Goal: Transaction & Acquisition: Purchase product/service

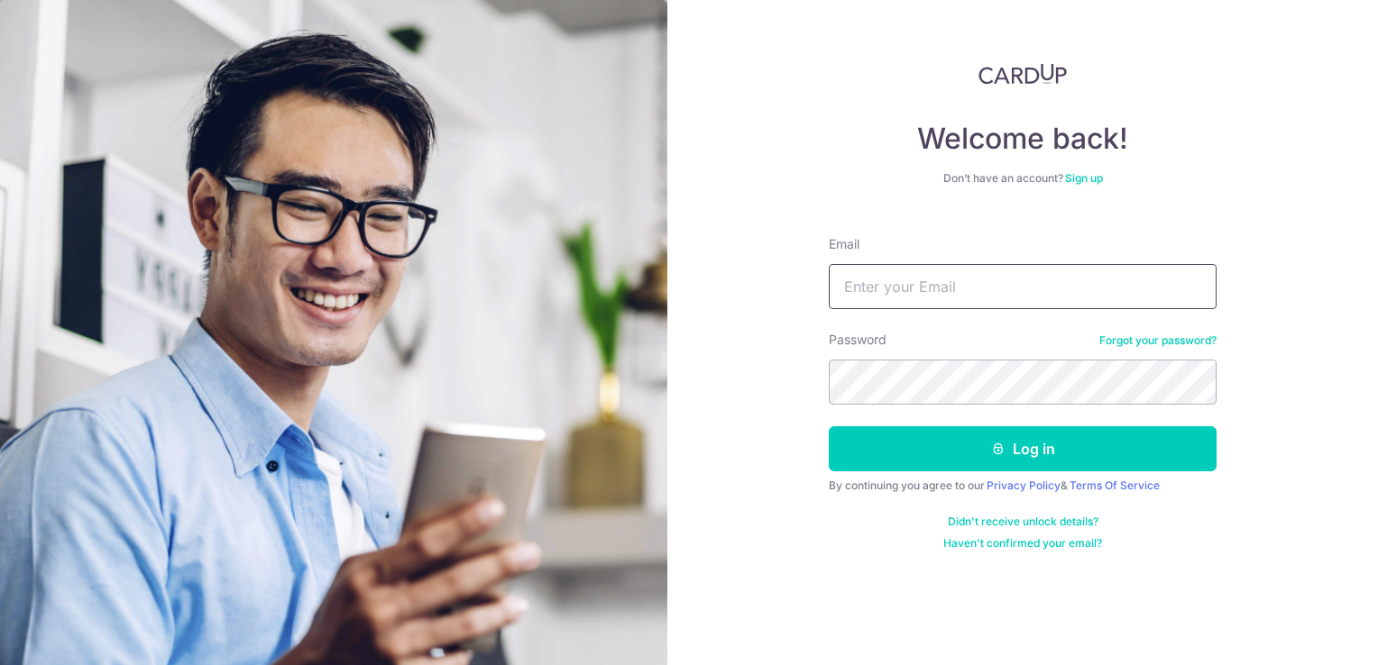
click at [880, 290] on input "Email" at bounding box center [1023, 286] width 388 height 45
type input "[PERSON_NAME][EMAIL_ADDRESS][DOMAIN_NAME]"
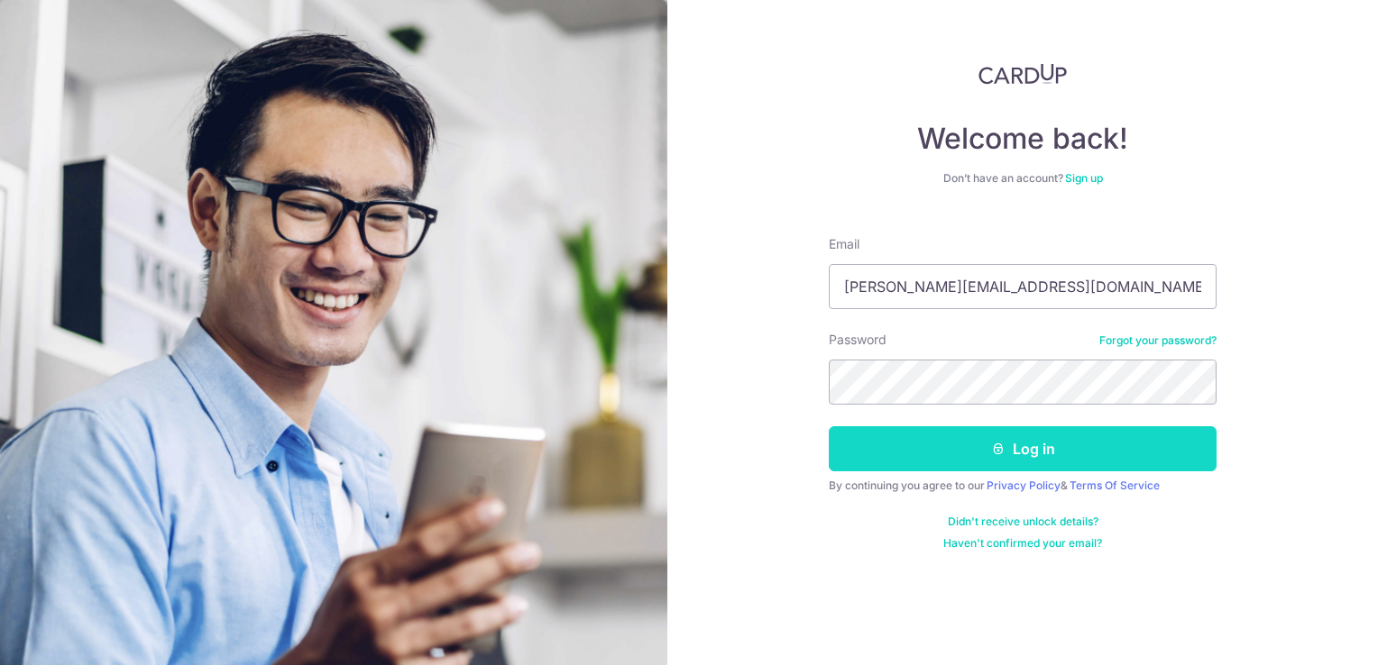
click at [927, 442] on button "Log in" at bounding box center [1023, 449] width 388 height 45
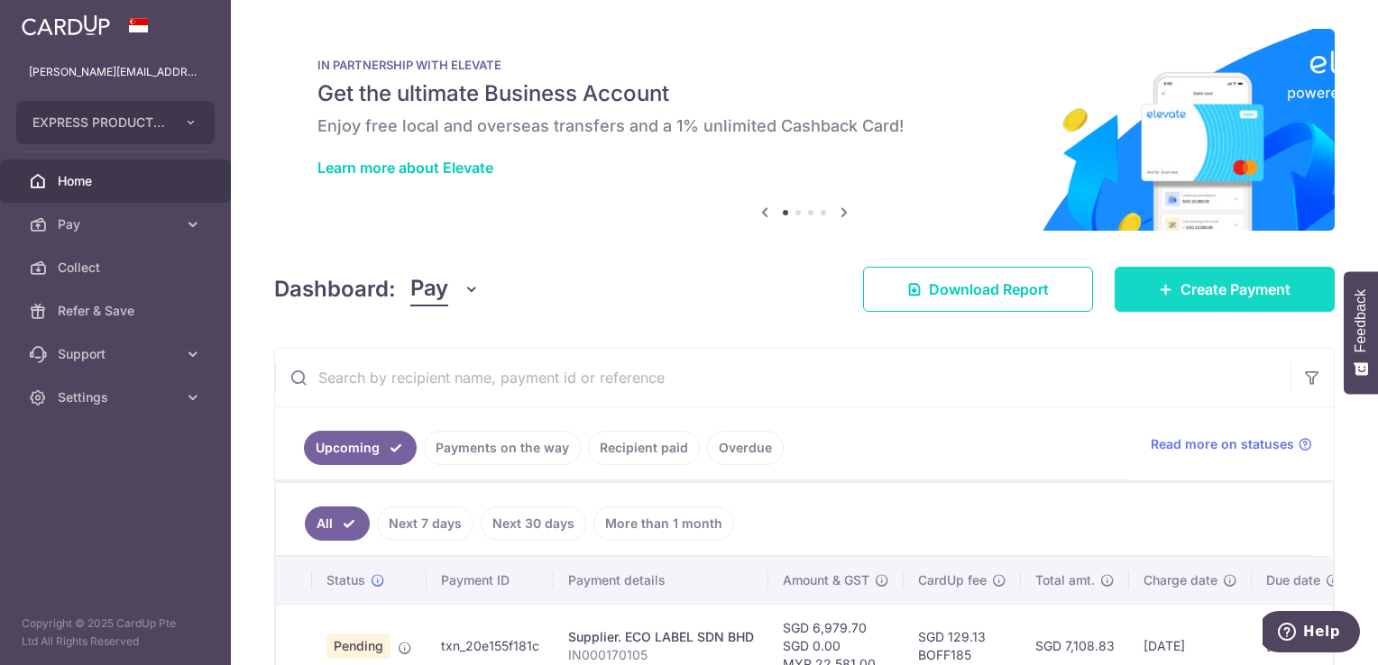
click at [1193, 299] on span "Create Payment" at bounding box center [1235, 290] width 110 height 22
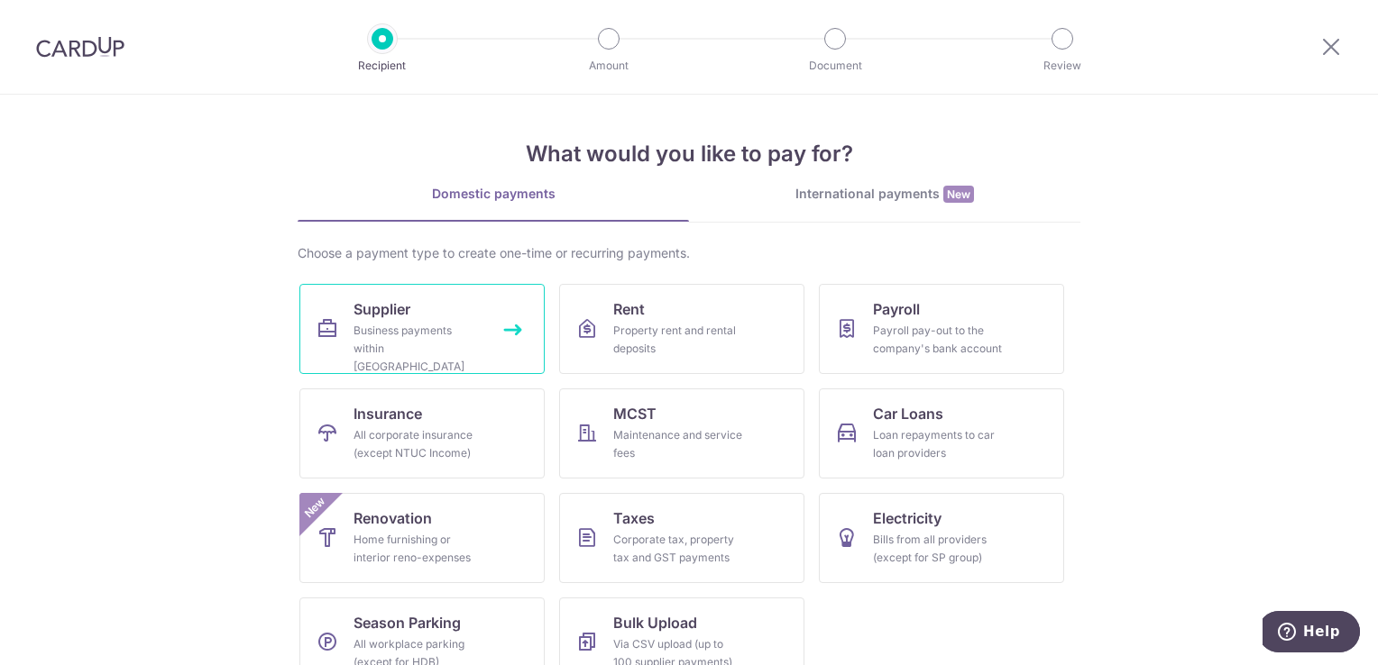
click at [437, 345] on div "Business payments within Singapore" at bounding box center [418, 349] width 130 height 54
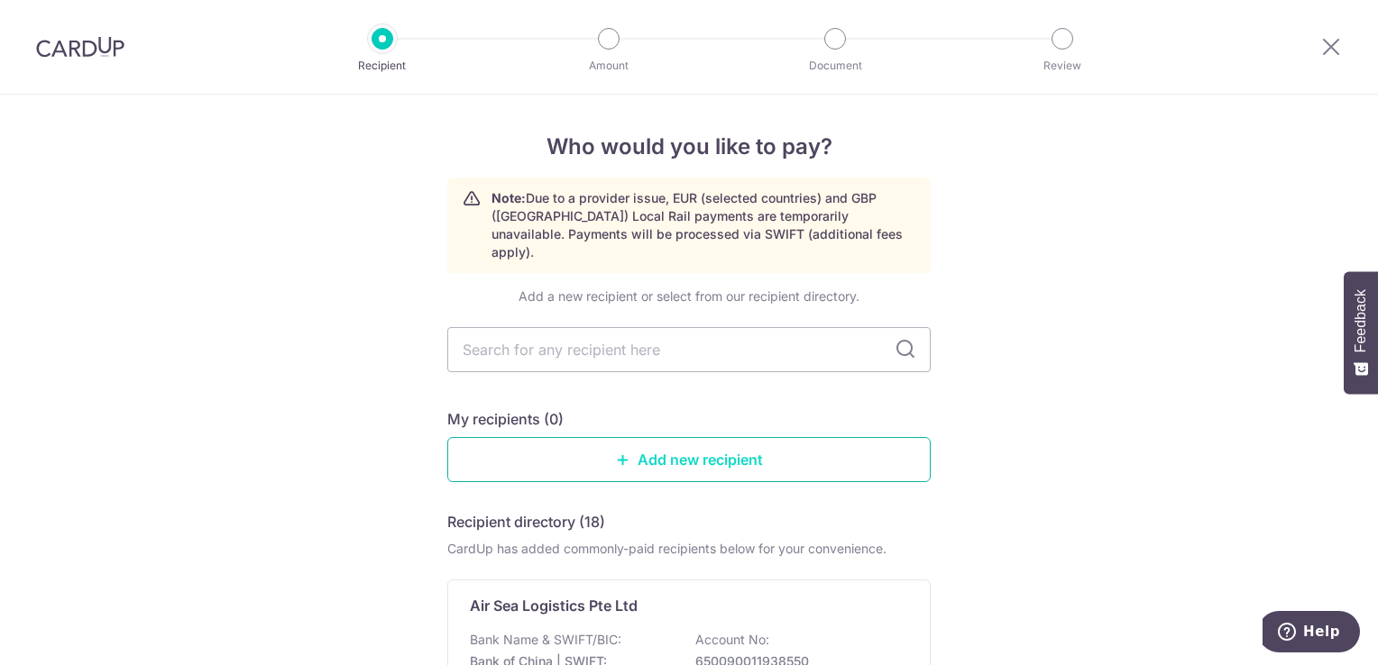
click at [661, 439] on link "Add new recipient" at bounding box center [688, 459] width 483 height 45
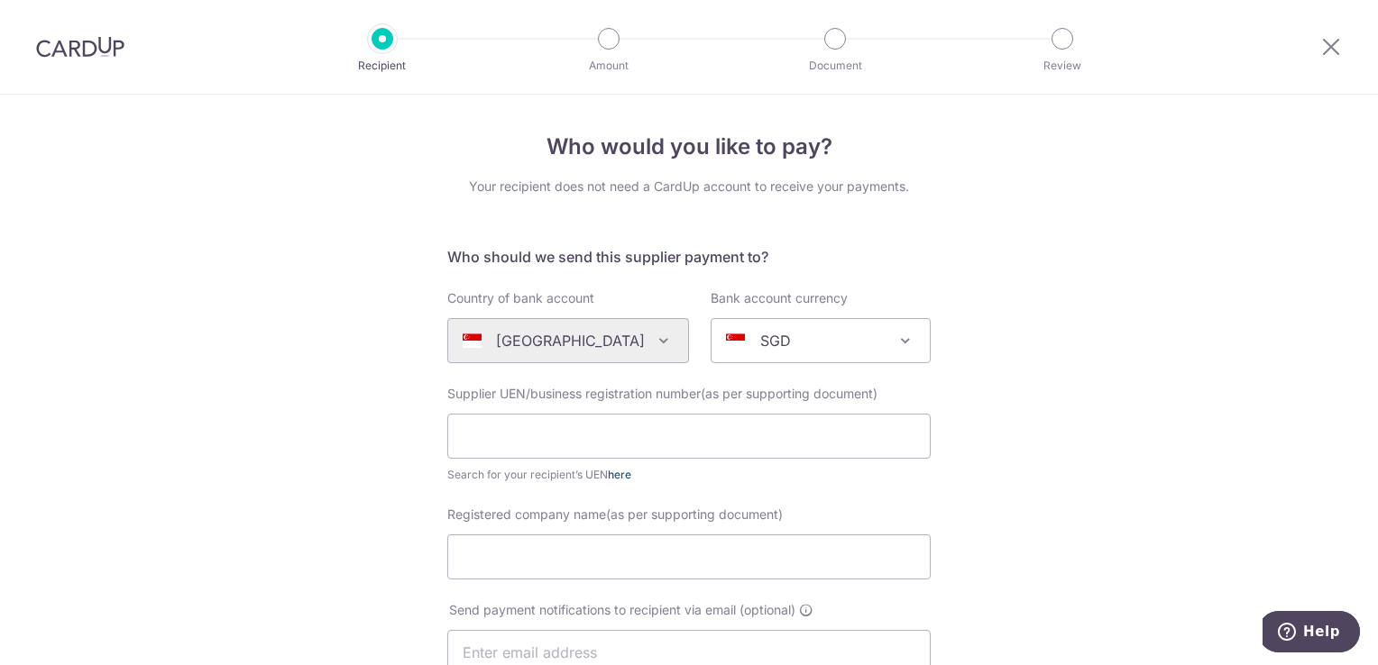
click at [628, 478] on link "here" at bounding box center [619, 475] width 23 height 14
click at [506, 413] on div "Supplier UEN/business registration number(as per supporting document) Search fo…" at bounding box center [688, 434] width 483 height 99
click at [504, 432] on input "text" at bounding box center [688, 436] width 483 height 45
paste input "199801427H"
type input "199801427H"
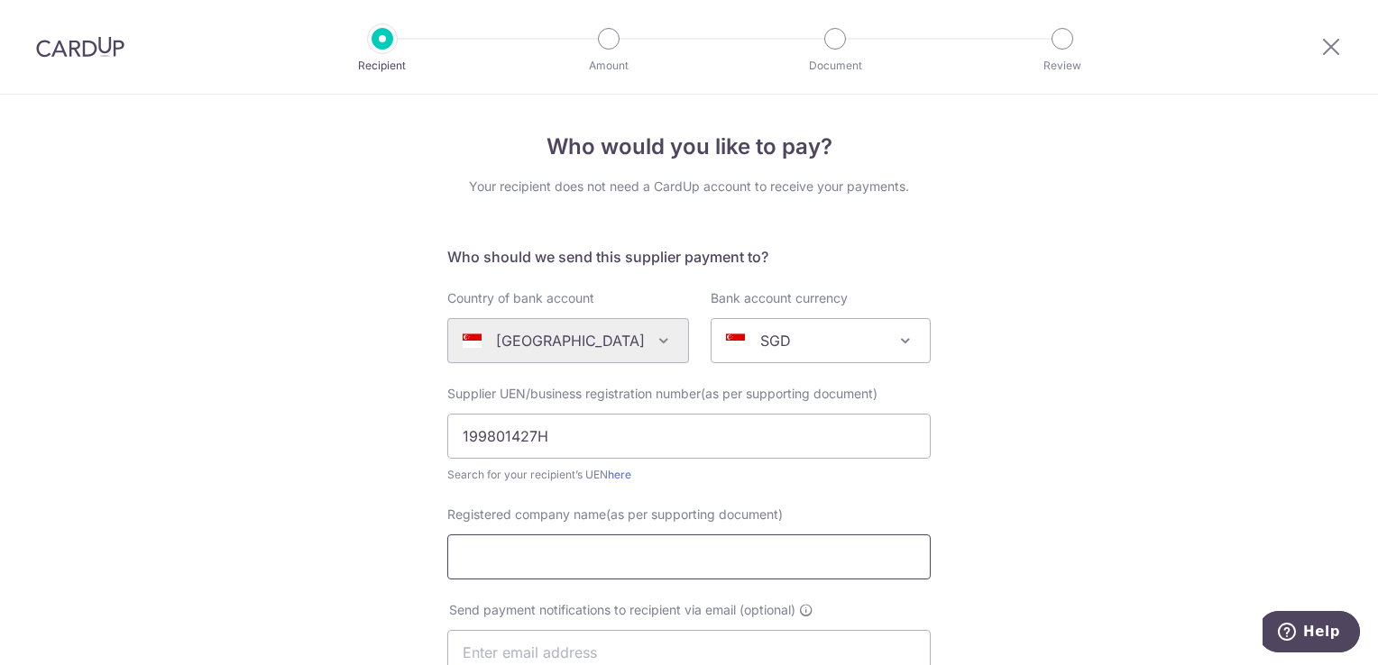
click at [606, 574] on input "Registered company name(as per supporting document)" at bounding box center [688, 557] width 483 height 45
paste input "UPM Raflatac (S) Pte Ltd"
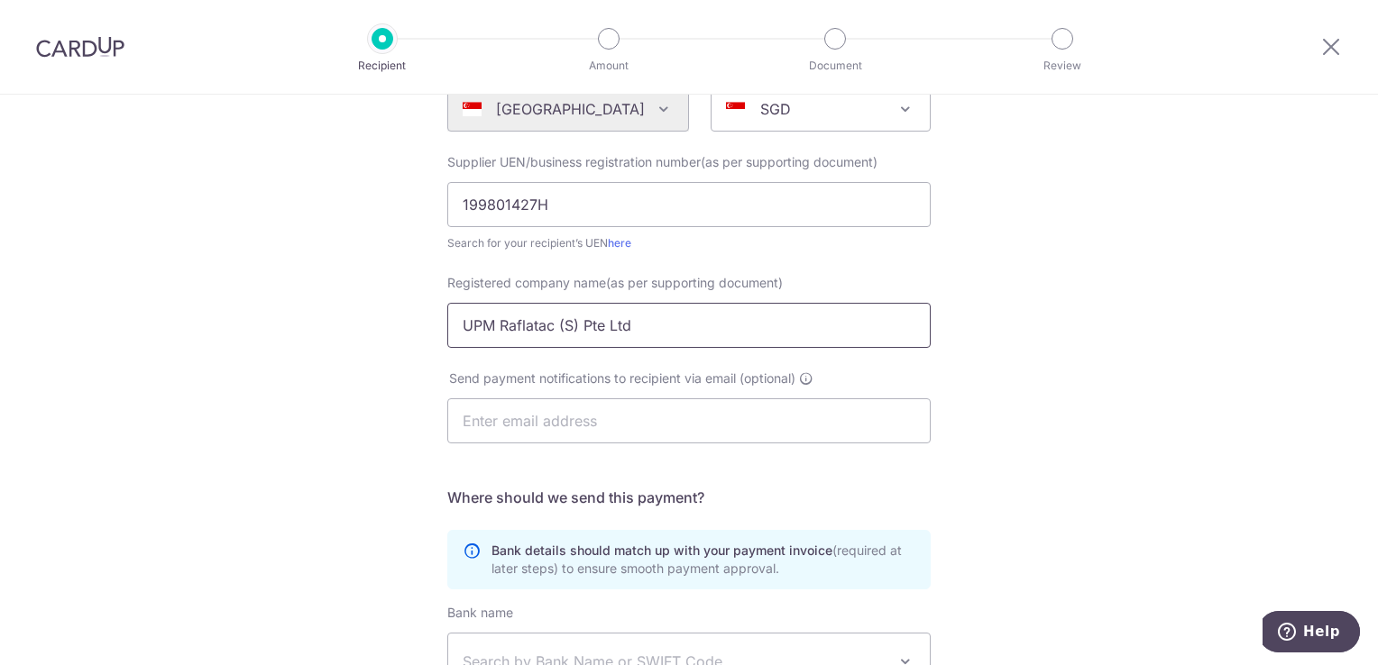
scroll to position [234, 0]
type input "UPM Raflatac (S) Pte Ltd"
click at [545, 422] on input "text" at bounding box center [688, 419] width 483 height 45
paste input "service.malaysia@upmraflatac.com"
type input "service.malaysia@upmraflatac.com"
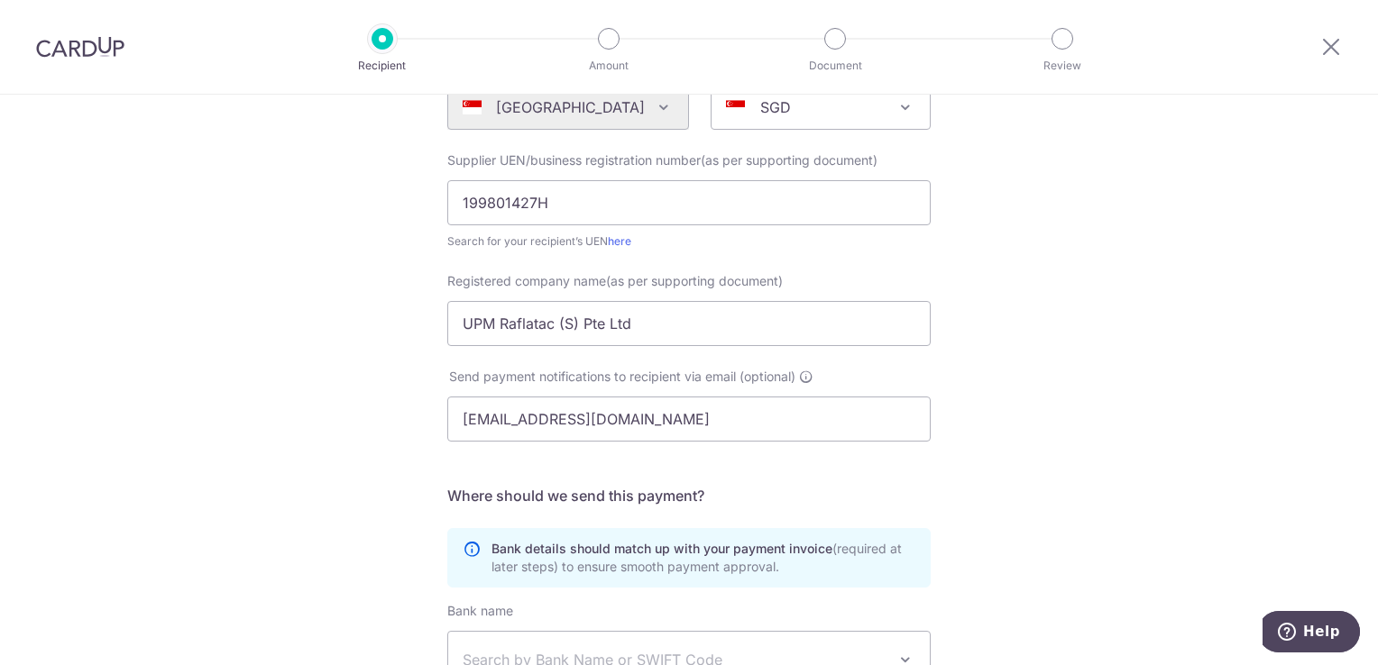
click at [916, 483] on form "Who should we send this supplier payment to? Country of bank account Algeria An…" at bounding box center [688, 441] width 483 height 857
click at [459, 421] on input "service.malaysia@upmraflatac.com" at bounding box center [688, 419] width 483 height 45
click at [1087, 471] on div "Who would you like to pay? Your recipient does not need a CardUp account to rec…" at bounding box center [689, 407] width 1378 height 1093
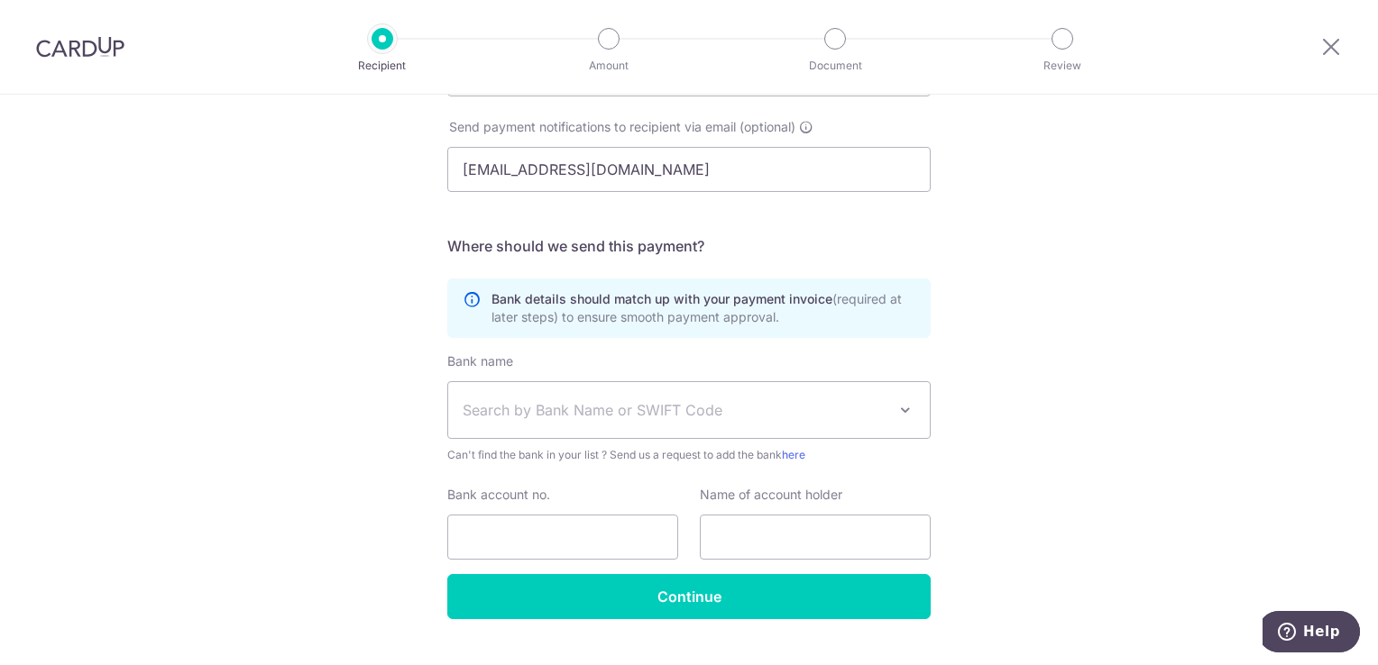
scroll to position [520, 0]
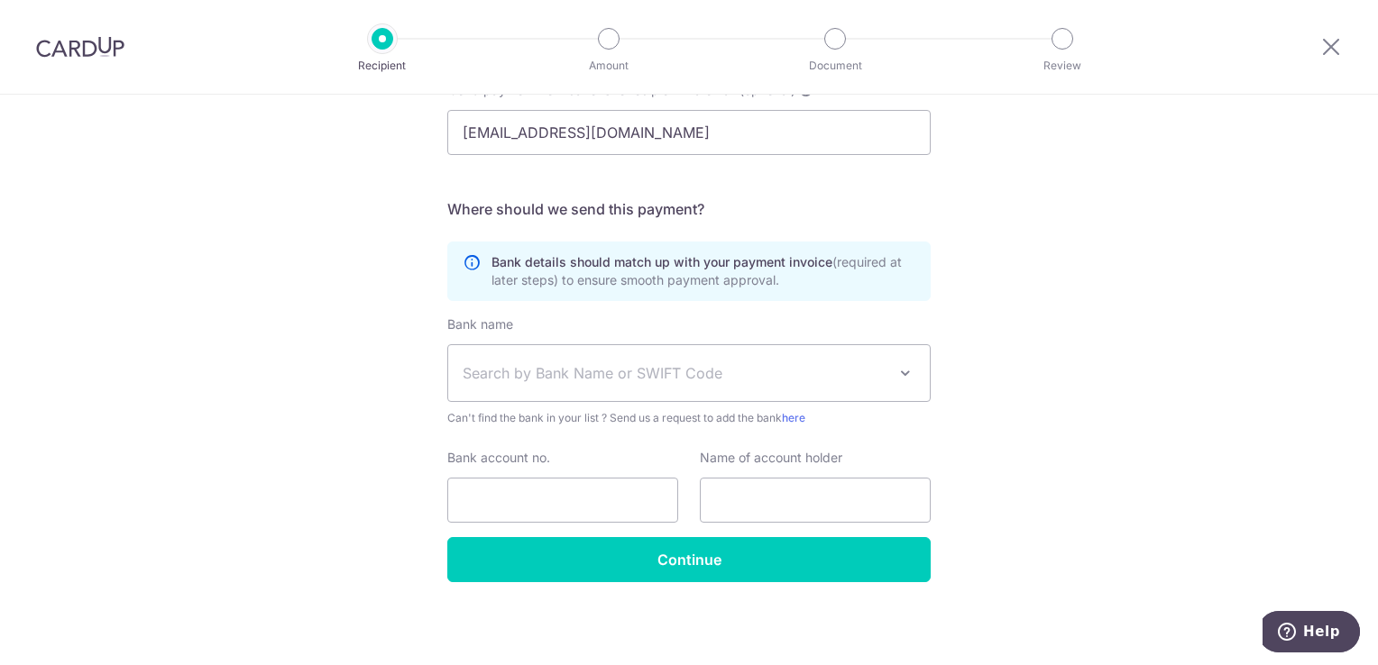
click at [524, 368] on span "Search by Bank Name or SWIFT Code" at bounding box center [675, 373] width 424 height 22
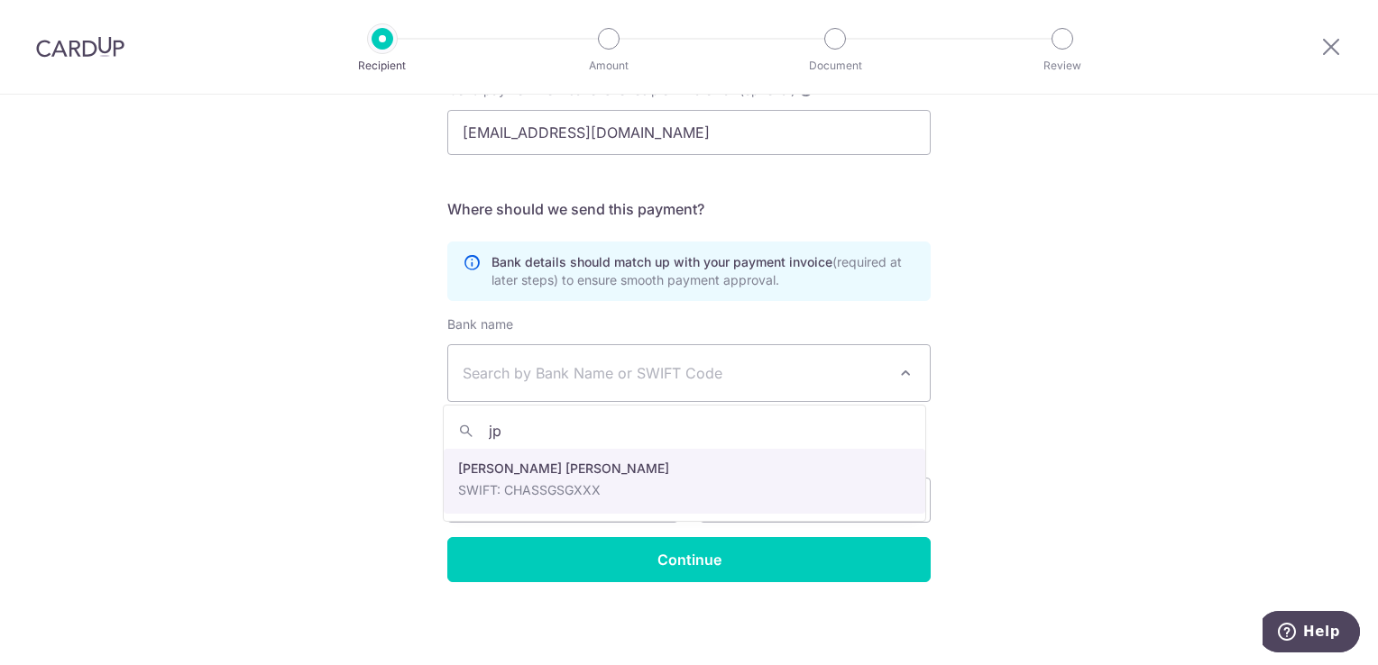
type input "jp"
select select "22"
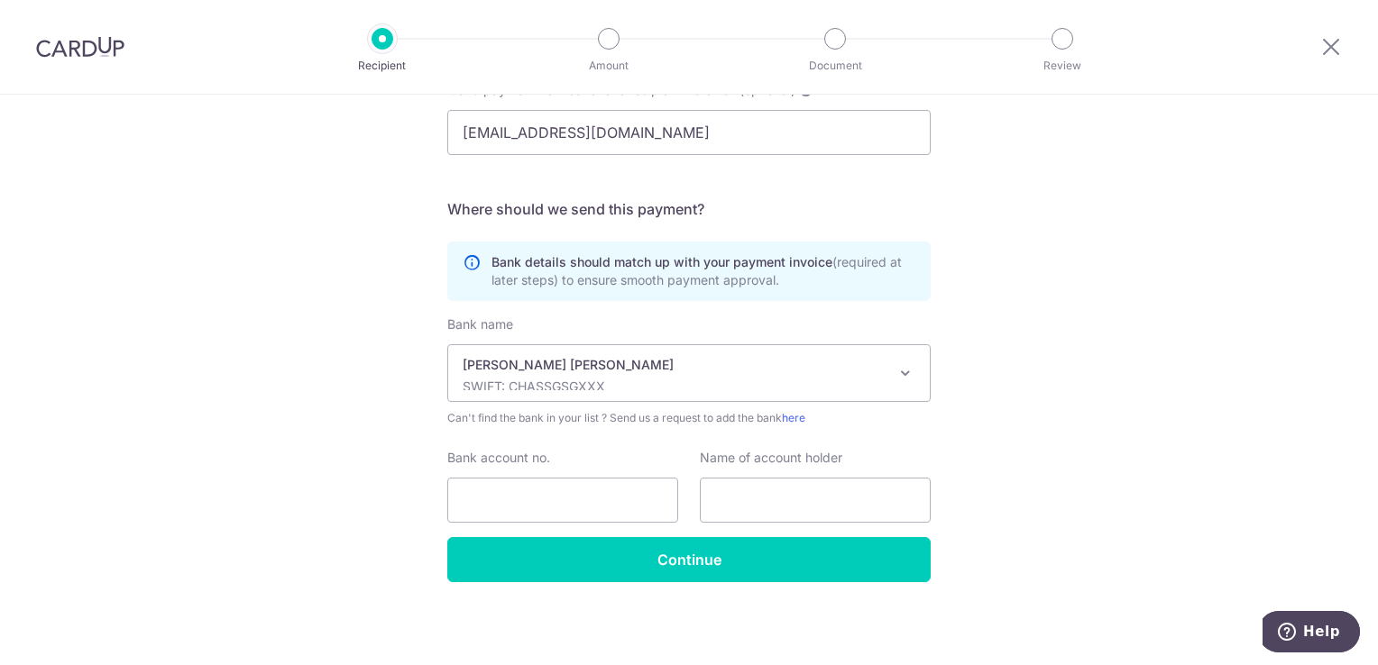
click at [1068, 453] on div "Who would you like to pay? Your recipient does not need a CardUp account to rec…" at bounding box center [689, 120] width 1378 height 1093
click at [568, 500] on input "Bank account no." at bounding box center [562, 500] width 231 height 45
paste input "111943380"
type input "111943380"
click at [774, 508] on input "text" at bounding box center [815, 500] width 231 height 45
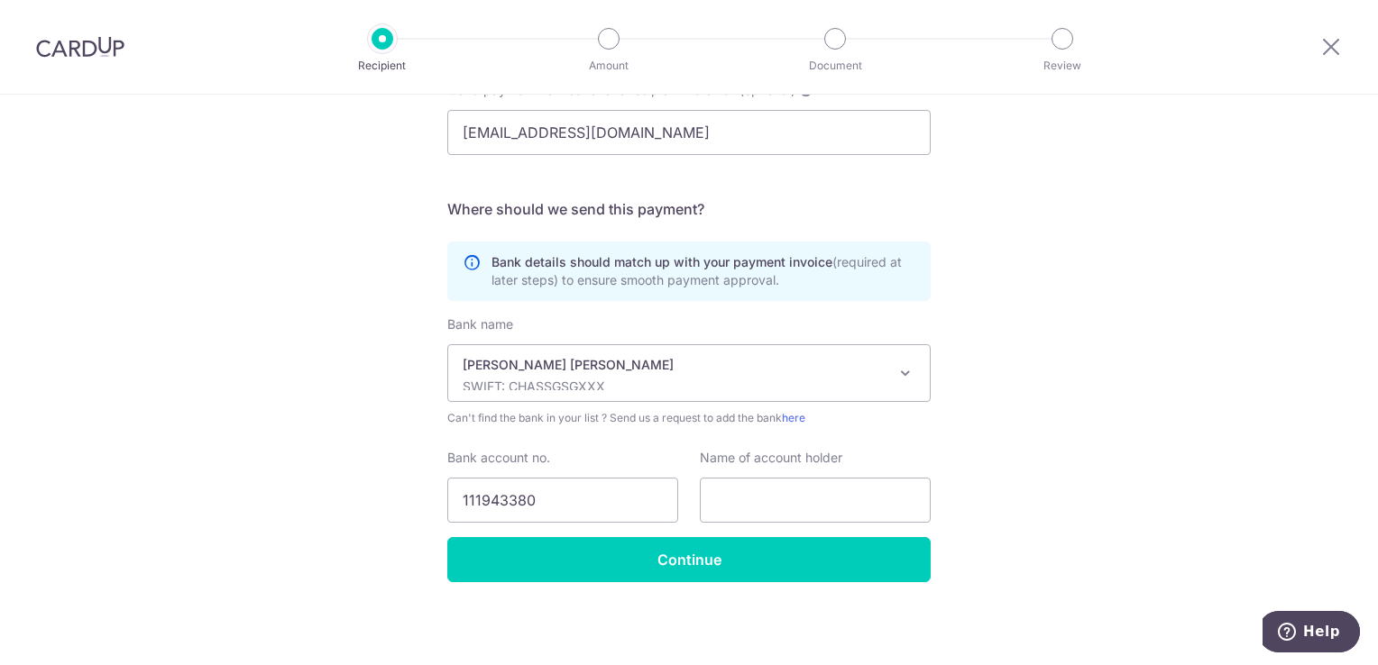
click at [847, 365] on p "JP Morgan Chase" at bounding box center [675, 365] width 424 height 18
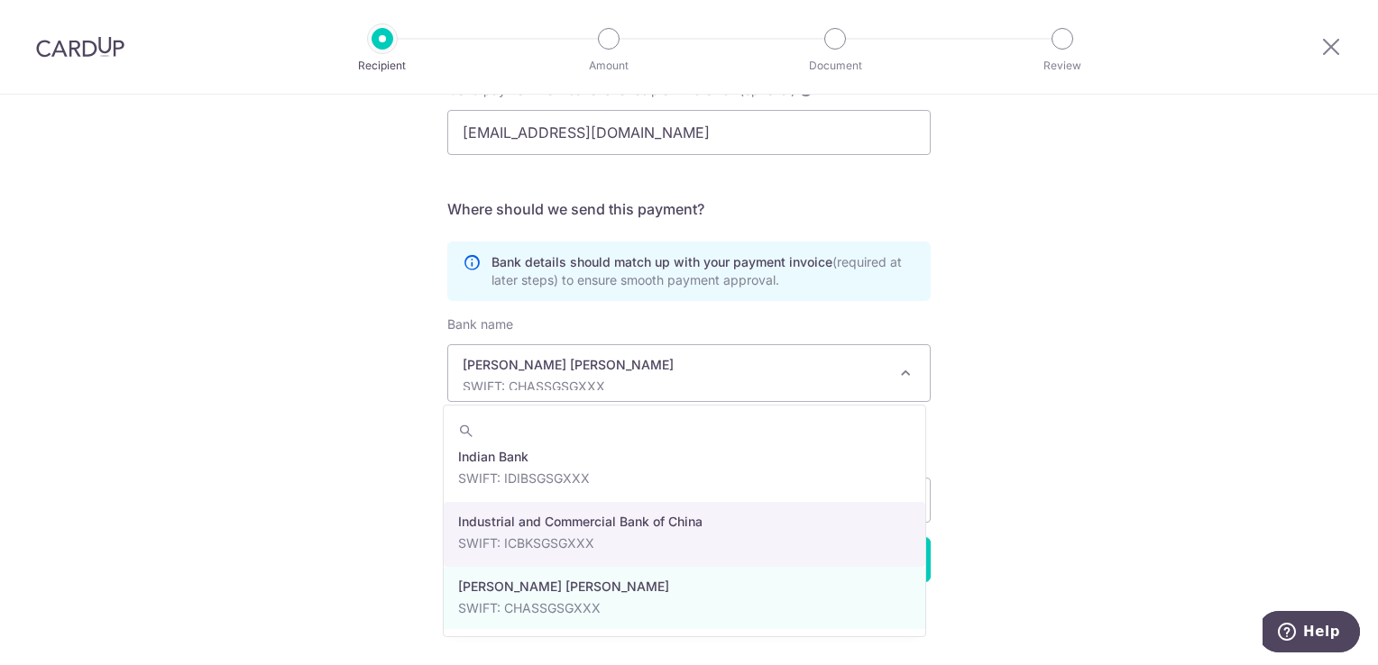
scroll to position [2528, 0]
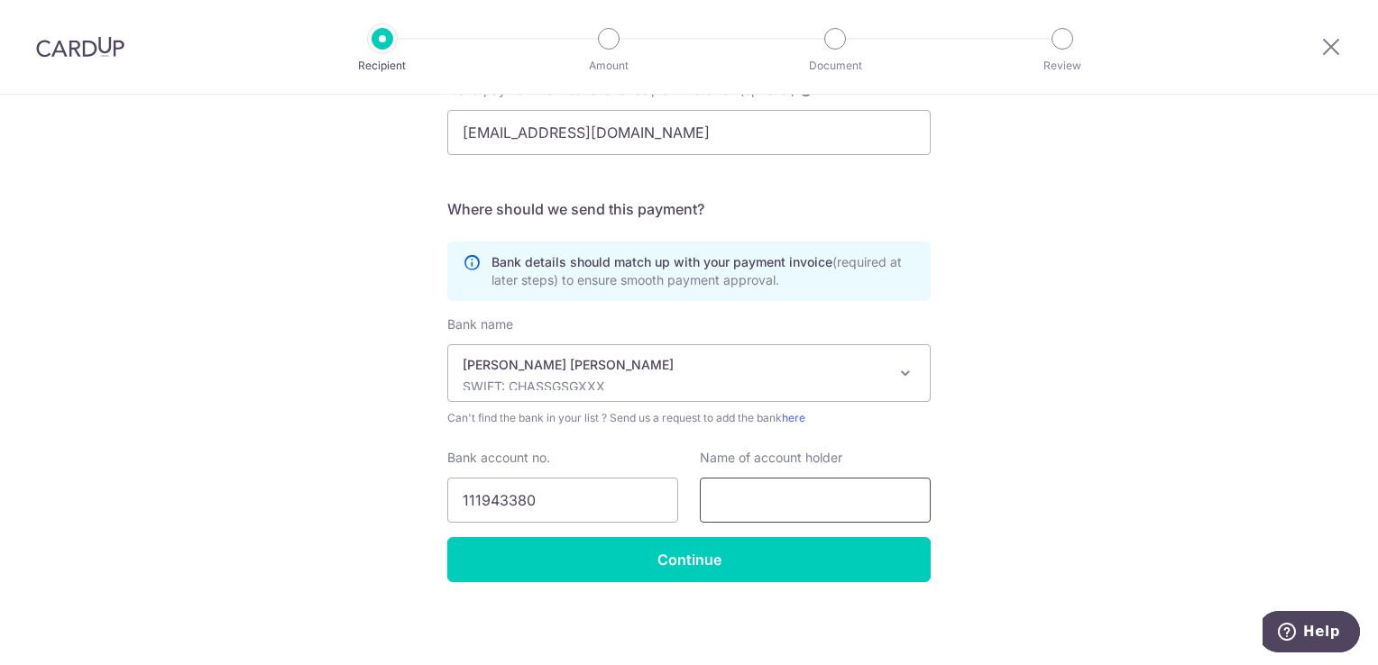
click at [717, 482] on input "text" at bounding box center [815, 500] width 231 height 45
paste input "UPM Raflatac (S) Pte Ltd"
click at [708, 500] on input "UPM Raflatac (S) Pte Ltd" at bounding box center [815, 500] width 231 height 45
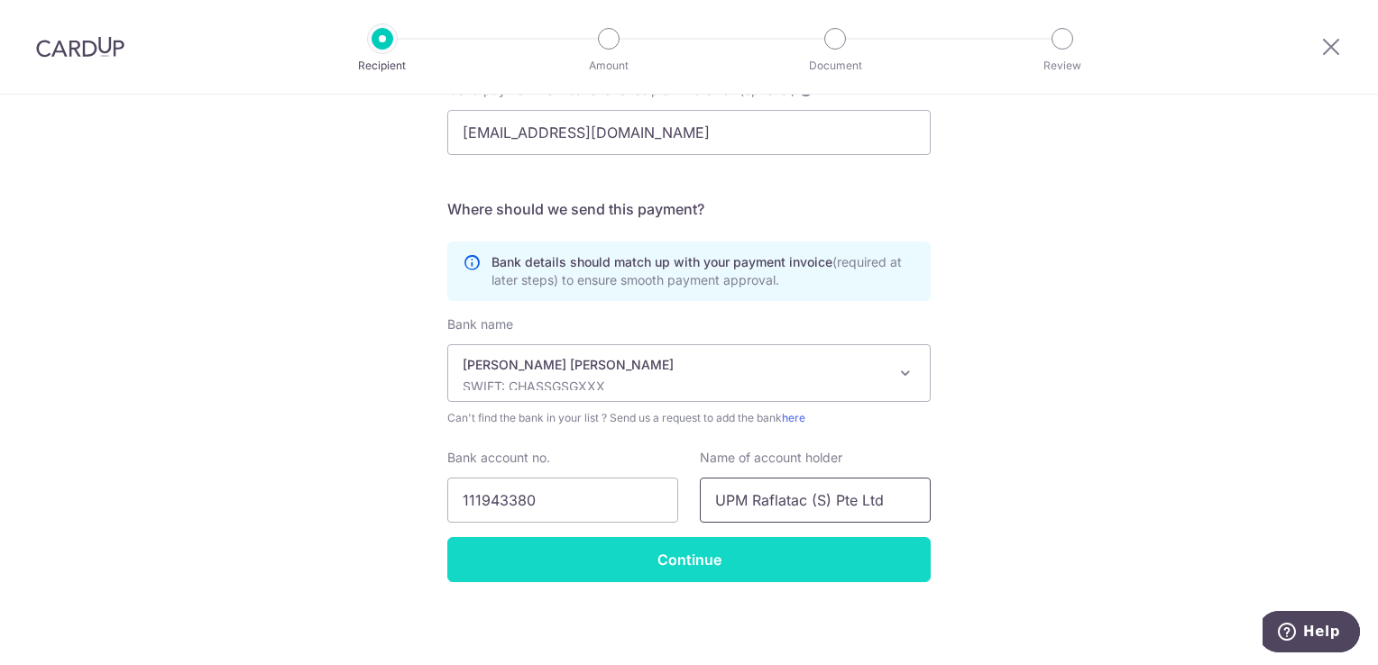
type input "UPM Raflatac (S) Pte Ltd"
click at [684, 559] on input "Continue" at bounding box center [688, 559] width 483 height 45
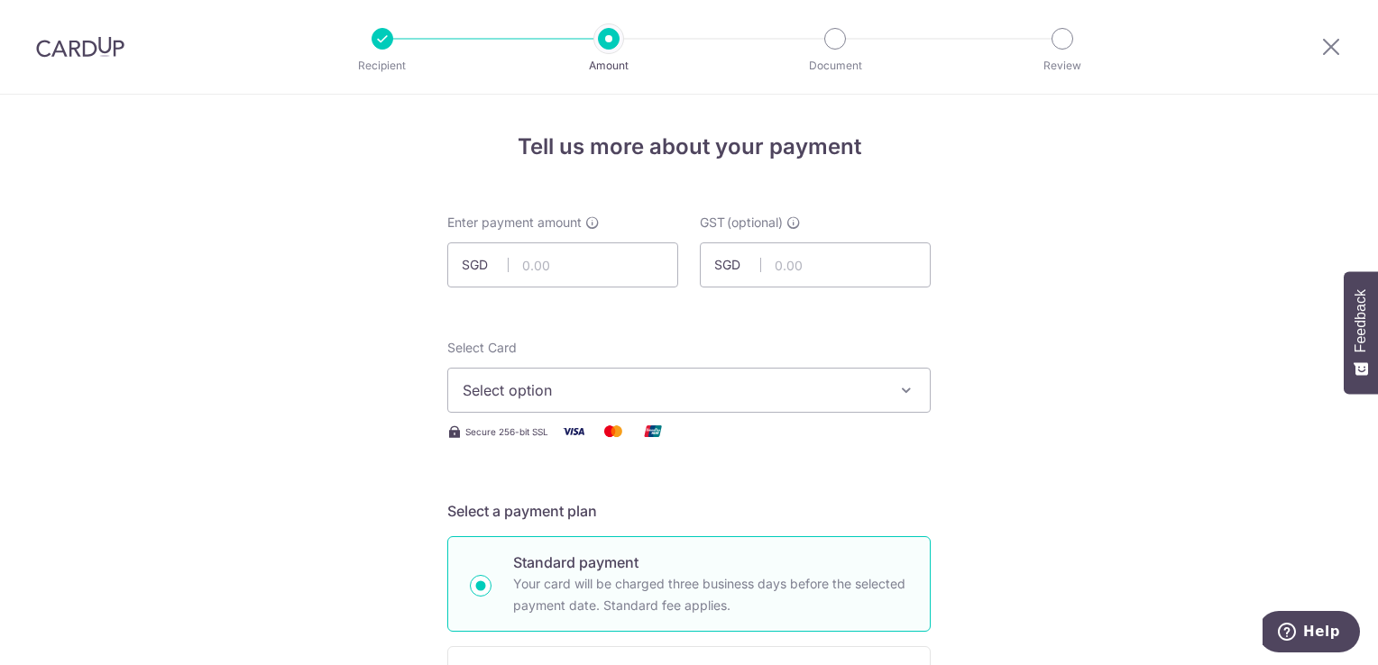
click at [535, 236] on div "Enter payment amount SGD" at bounding box center [562, 251] width 231 height 74
click at [560, 263] on input "text" at bounding box center [562, 265] width 231 height 45
type input "3,466.20"
click at [742, 393] on span "Select option" at bounding box center [673, 391] width 420 height 22
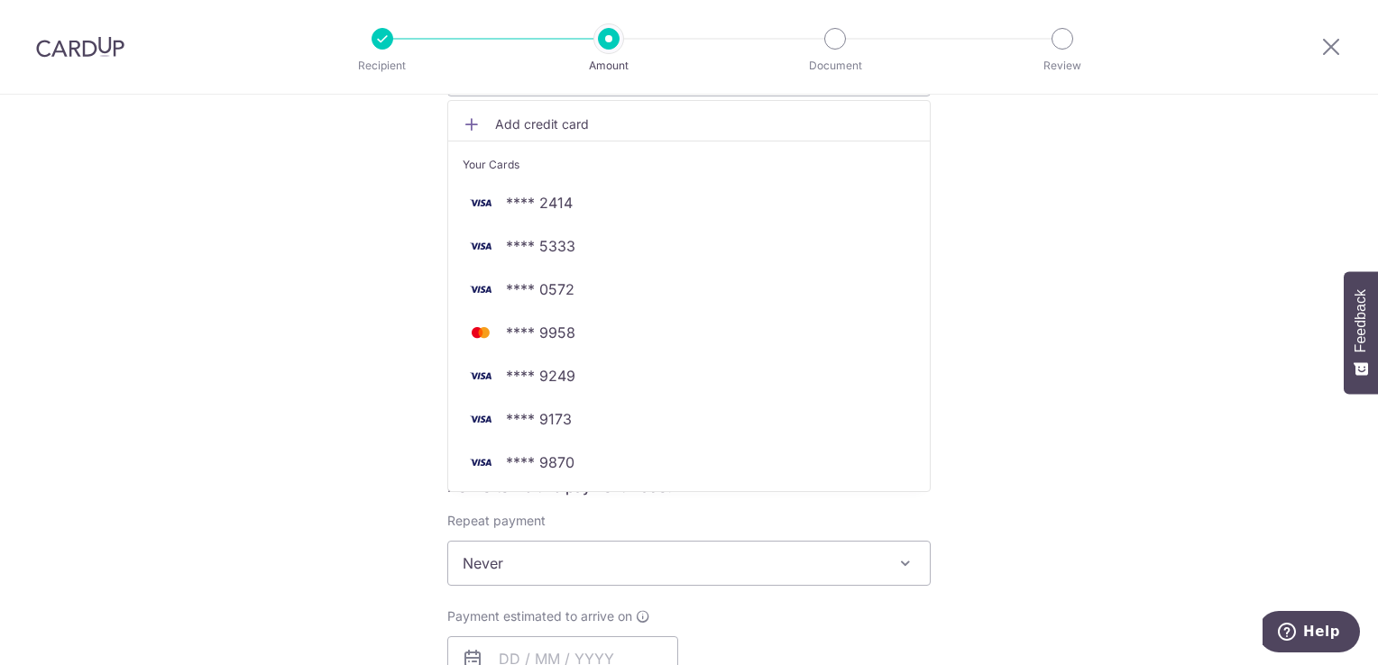
scroll to position [379, 0]
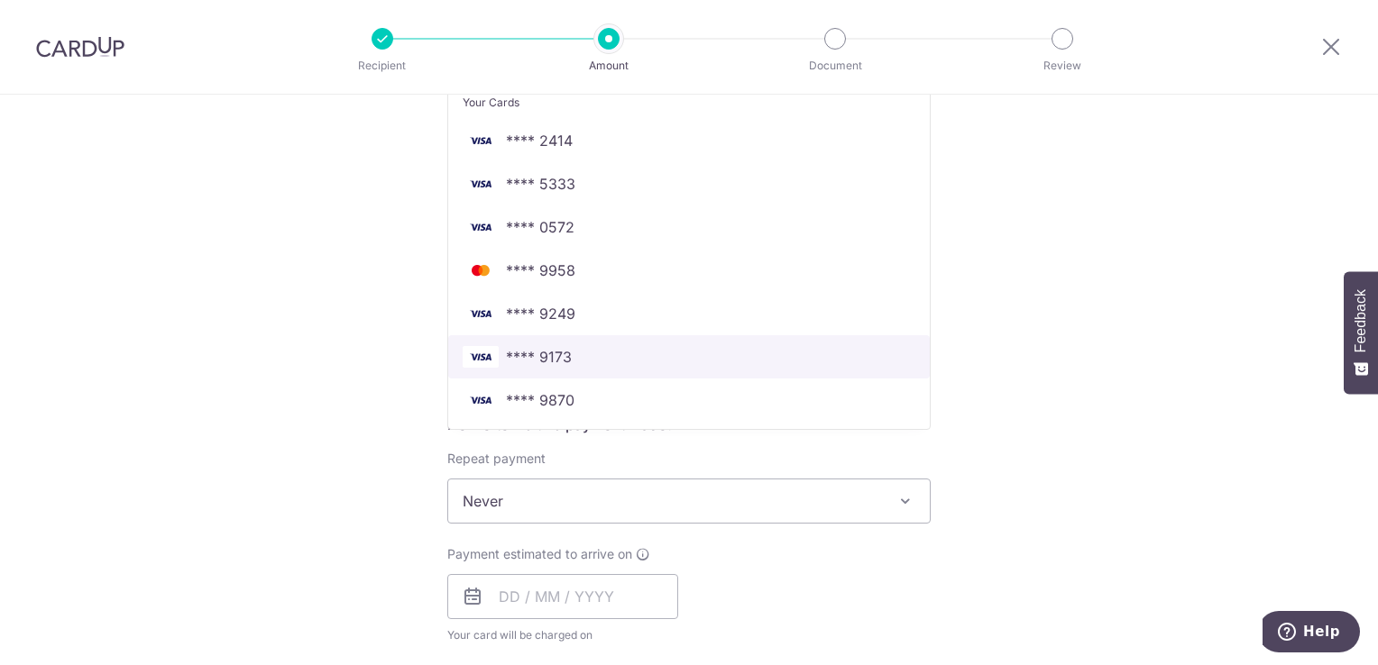
click at [564, 344] on link "**** 9173" at bounding box center [689, 356] width 482 height 43
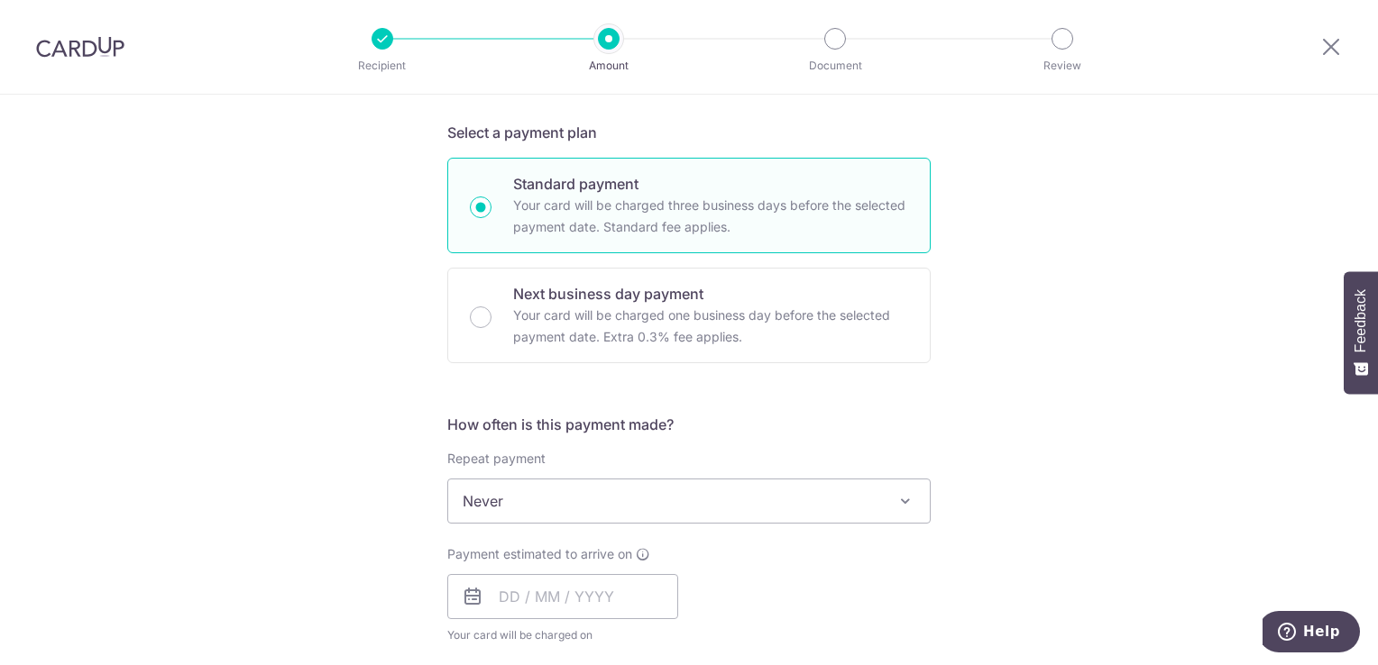
click at [1086, 431] on div "Tell us more about your payment Enter payment amount SGD 3,466.20 3466.20 GST (…" at bounding box center [689, 592] width 1378 height 1752
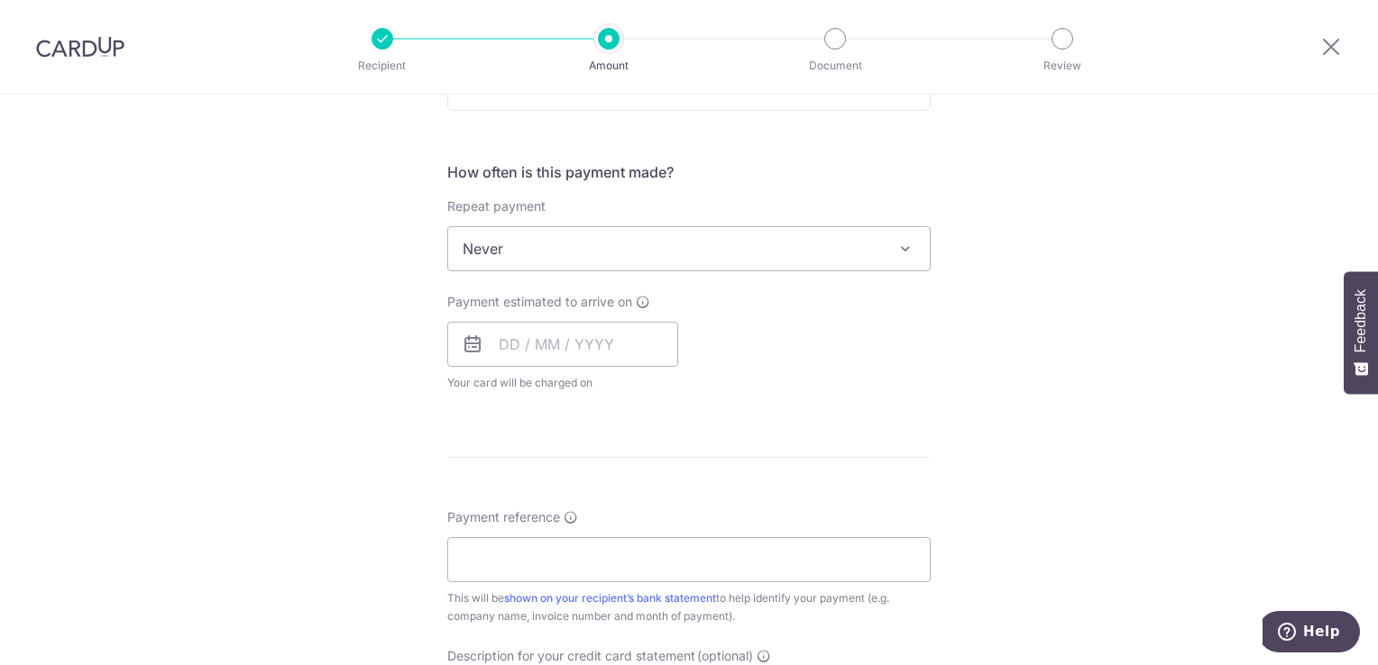
scroll to position [626, 0]
click at [471, 350] on icon at bounding box center [473, 350] width 22 height 22
click at [509, 347] on input "text" at bounding box center [562, 349] width 231 height 45
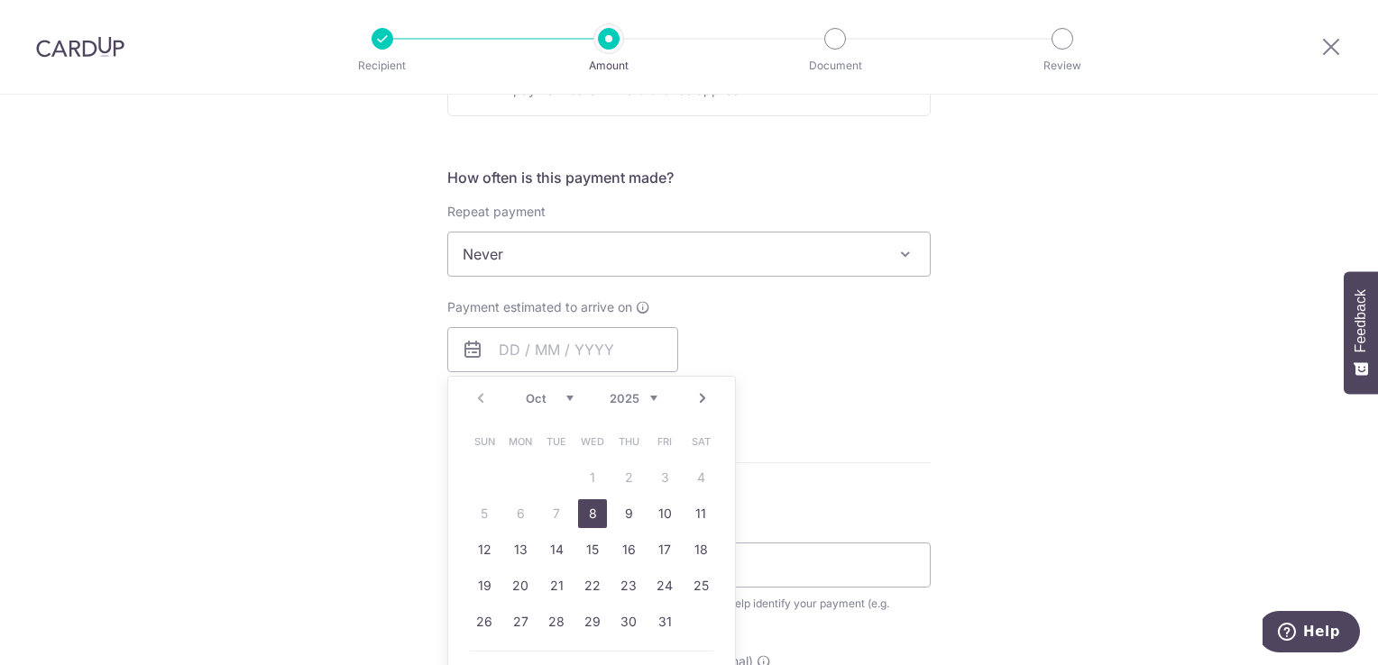
click at [599, 507] on link "8" at bounding box center [592, 514] width 29 height 29
type input "[DATE]"
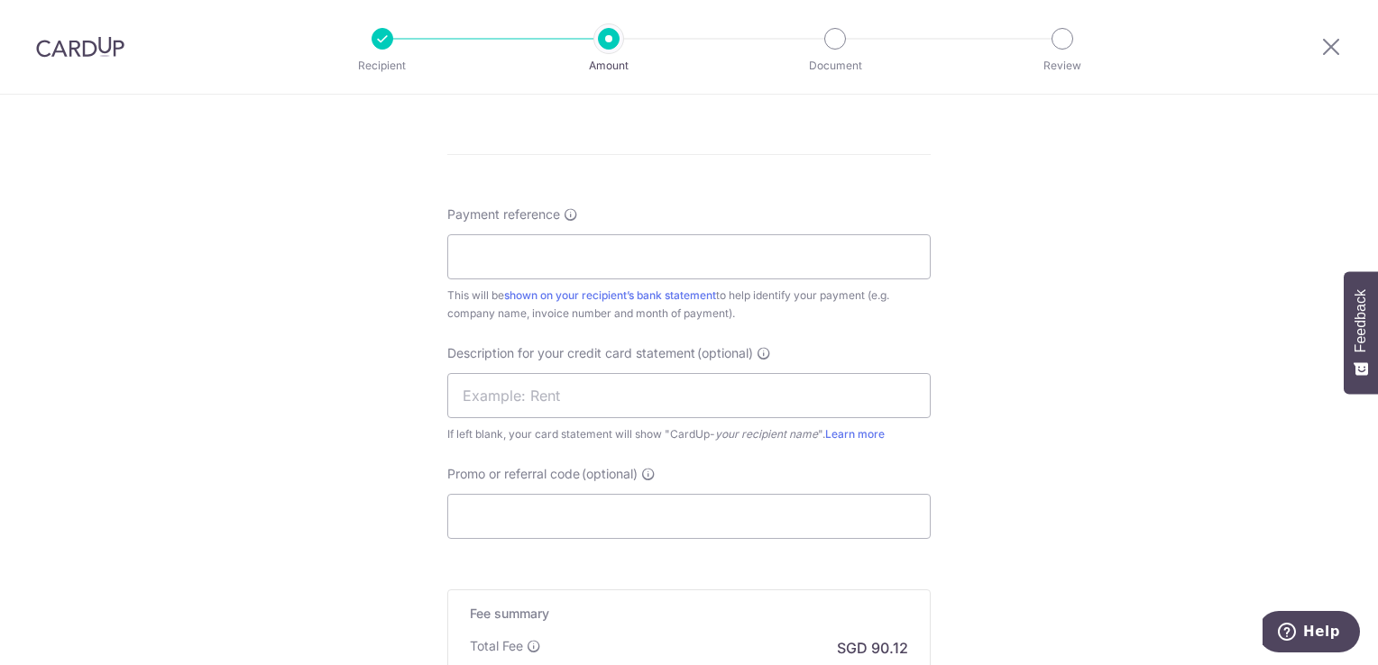
scroll to position [919, 0]
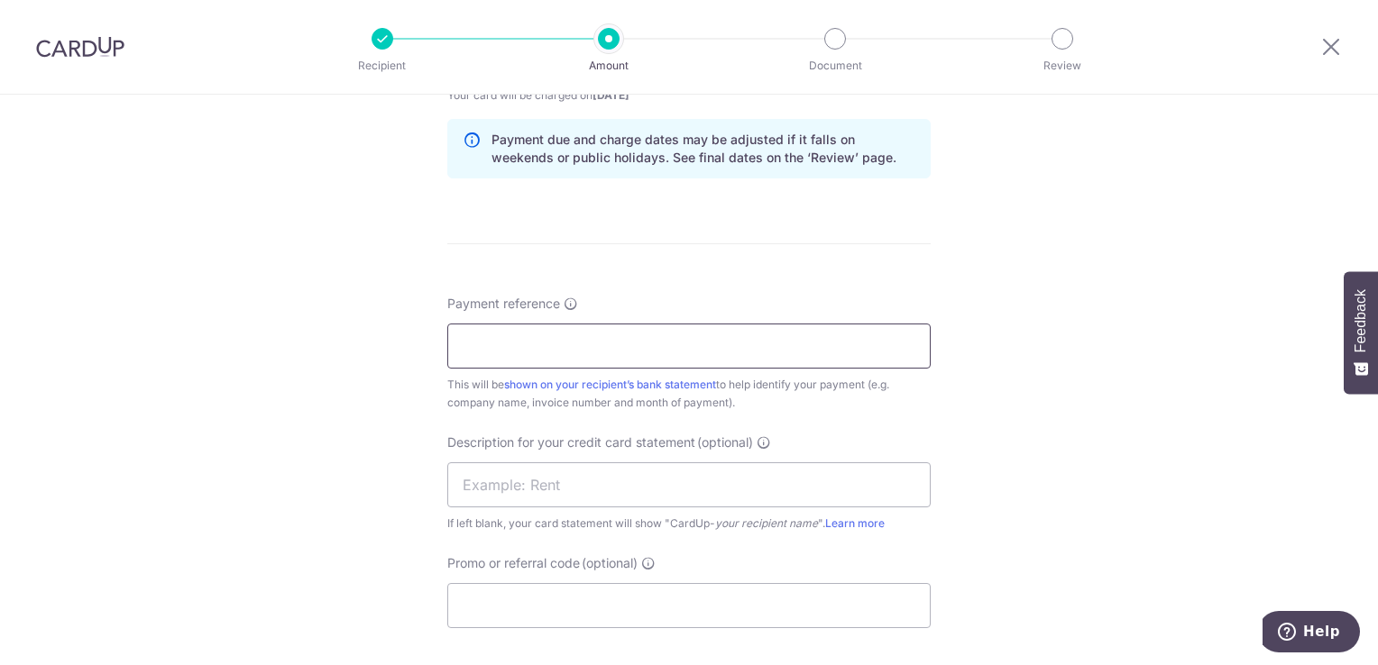
click at [516, 343] on input "Payment reference" at bounding box center [688, 346] width 483 height 45
paste input "SG-RL2501139"
click at [459, 341] on input "SG-RL2501139" at bounding box center [688, 346] width 483 height 45
type input "SG-RL2501139"
click at [1029, 391] on div "Tell us more about your payment Enter payment amount SGD 3,466.20 3466.20 GST (…" at bounding box center [689, 89] width 1378 height 1826
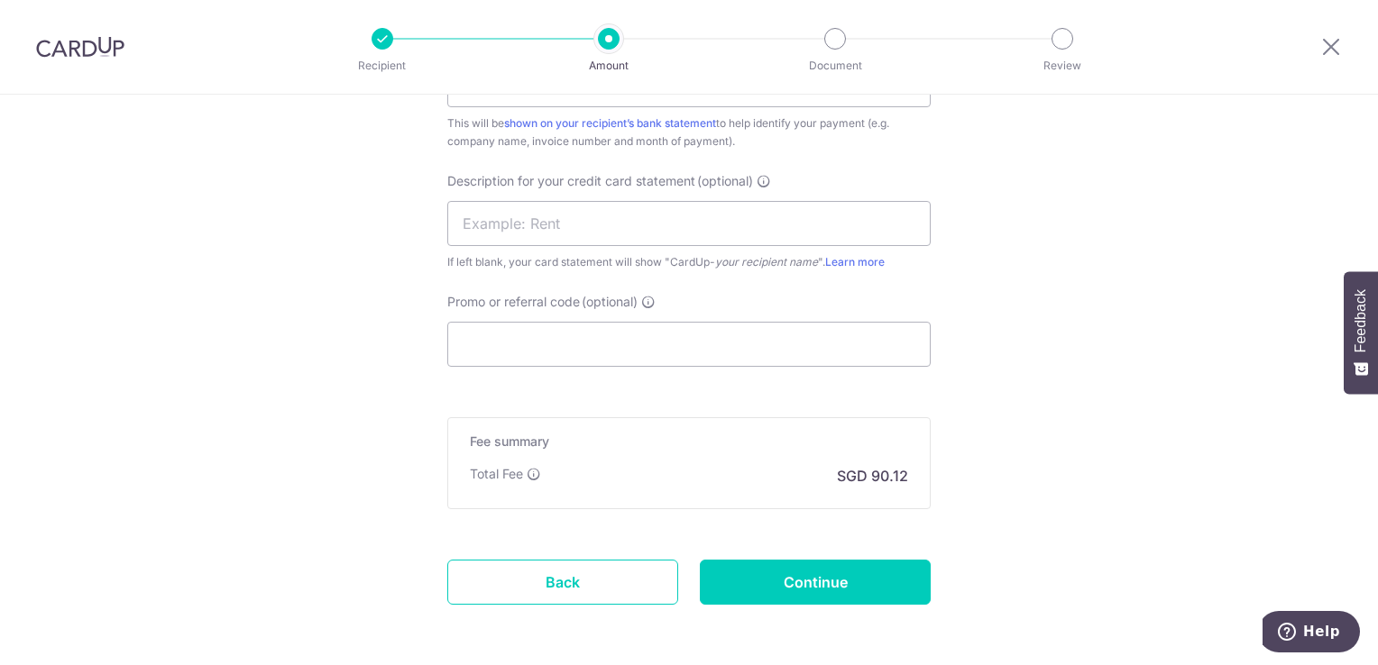
scroll to position [1252, 0]
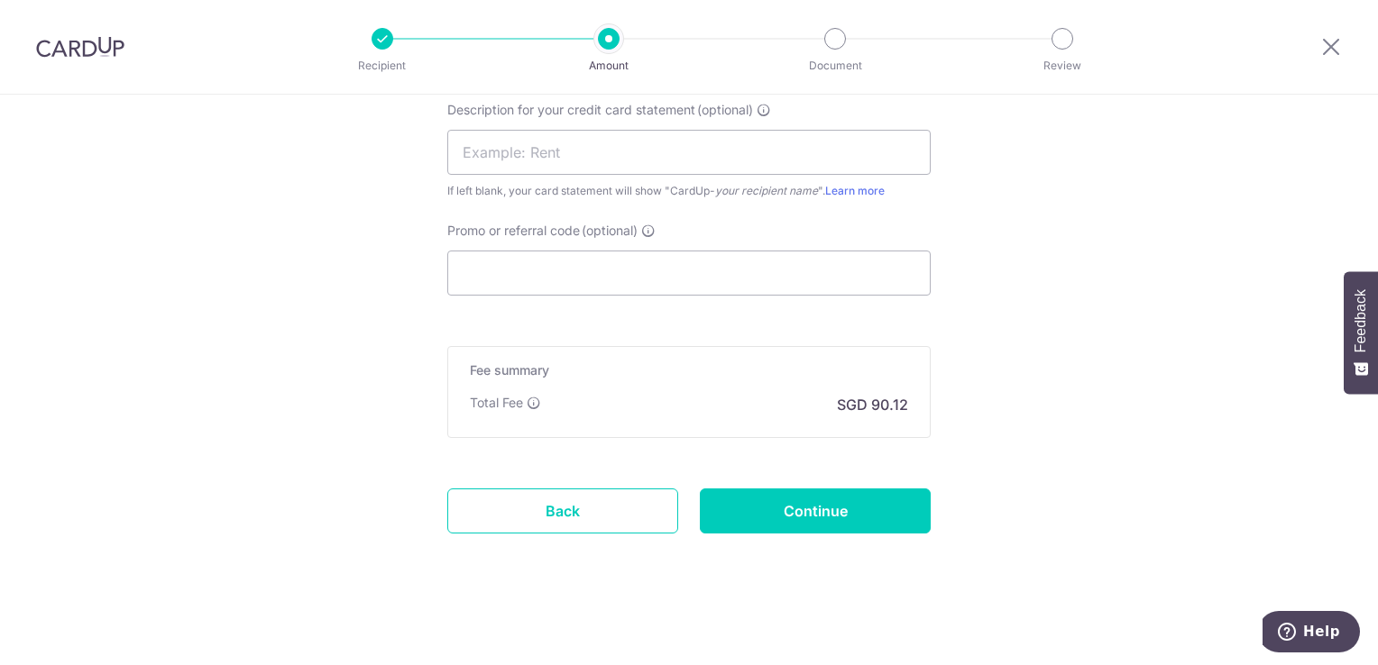
click at [610, 228] on span "(optional)" at bounding box center [610, 231] width 56 height 18
click at [610, 251] on input "Promo or referral code (optional)" at bounding box center [688, 273] width 483 height 45
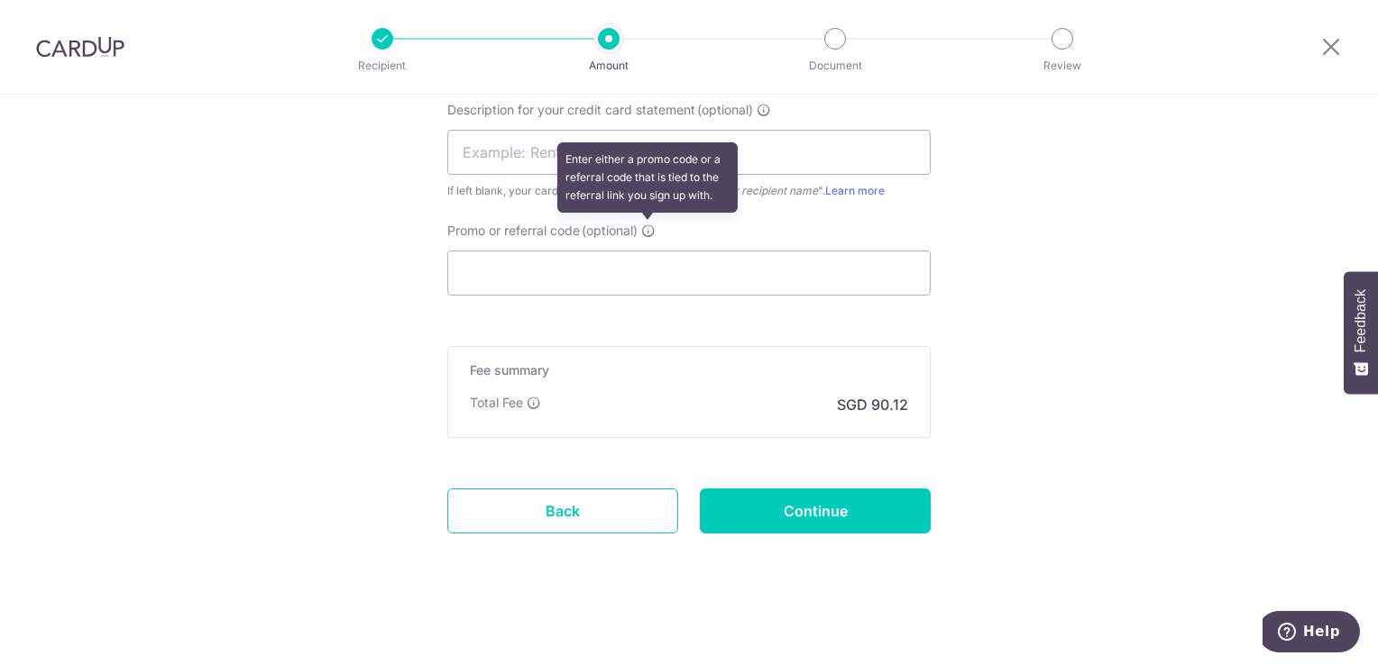
click at [642, 229] on icon at bounding box center [648, 231] width 14 height 14
click at [642, 251] on input "Promo or referral code (optional) Enter either a promo code or a referral code …" at bounding box center [688, 273] width 483 height 45
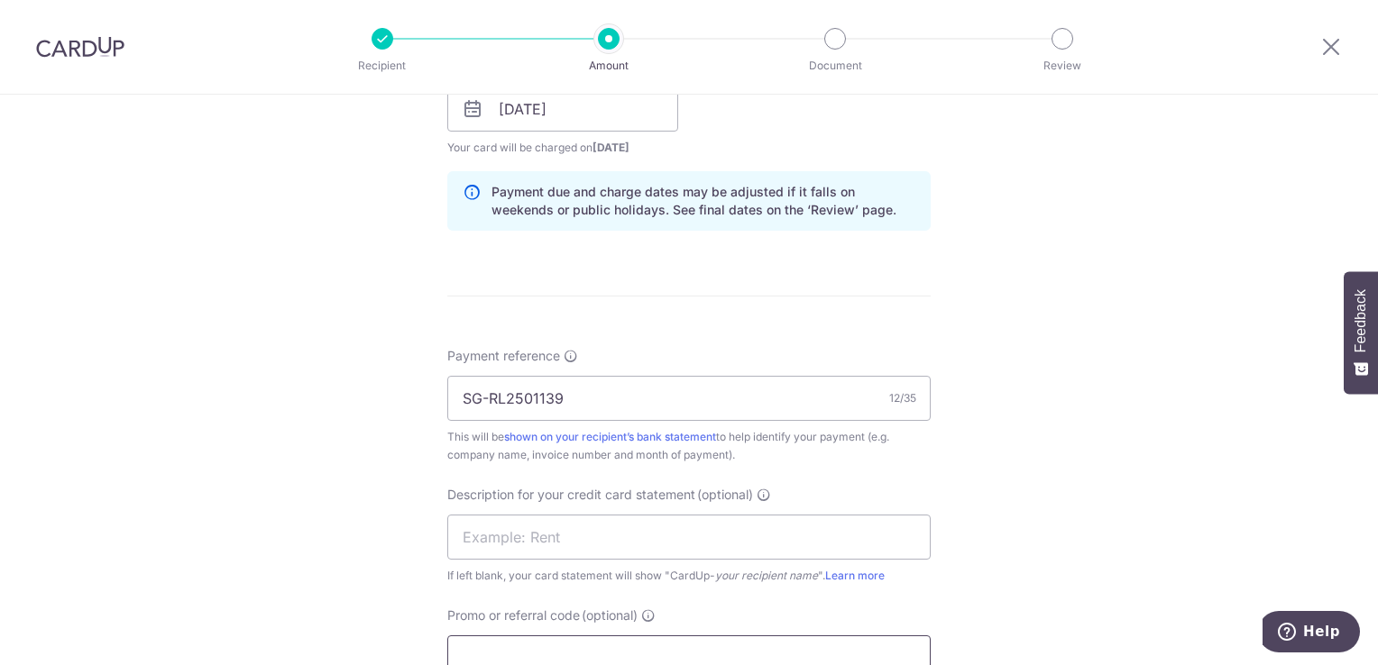
scroll to position [1249, 0]
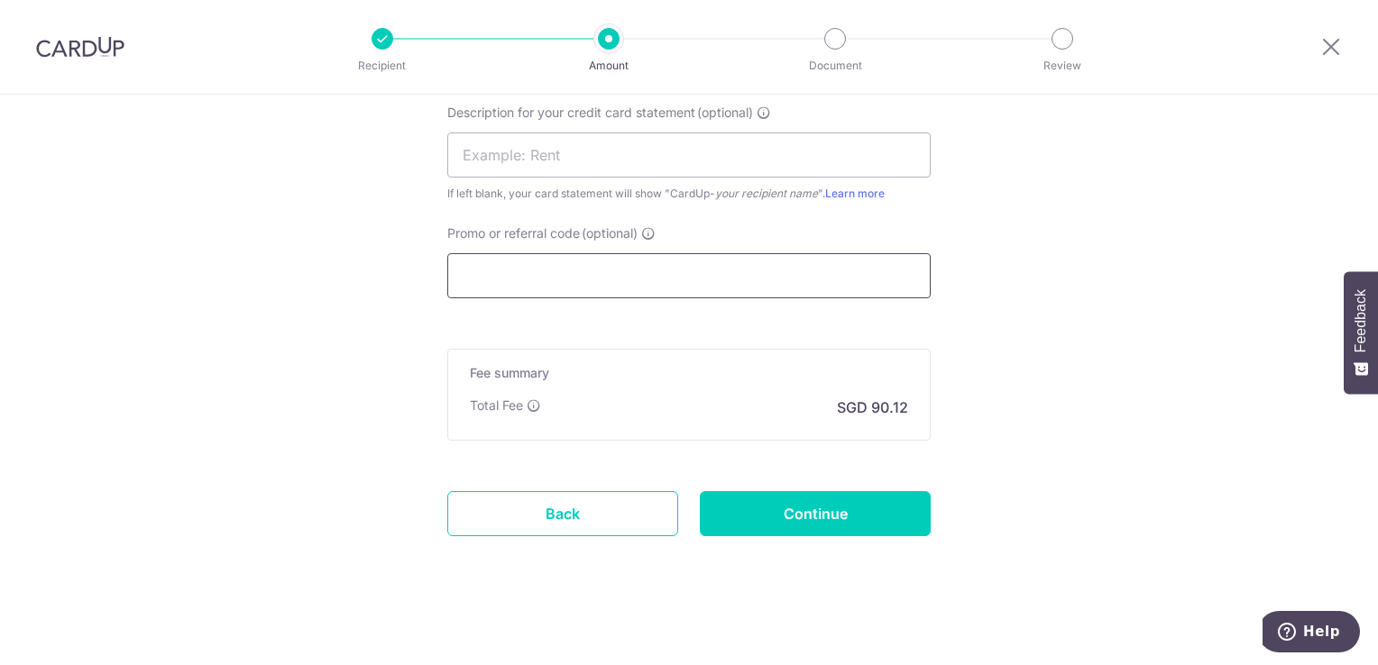
click at [555, 271] on input "Promo or referral code (optional)" at bounding box center [688, 275] width 483 height 45
paste input "BOFF185"
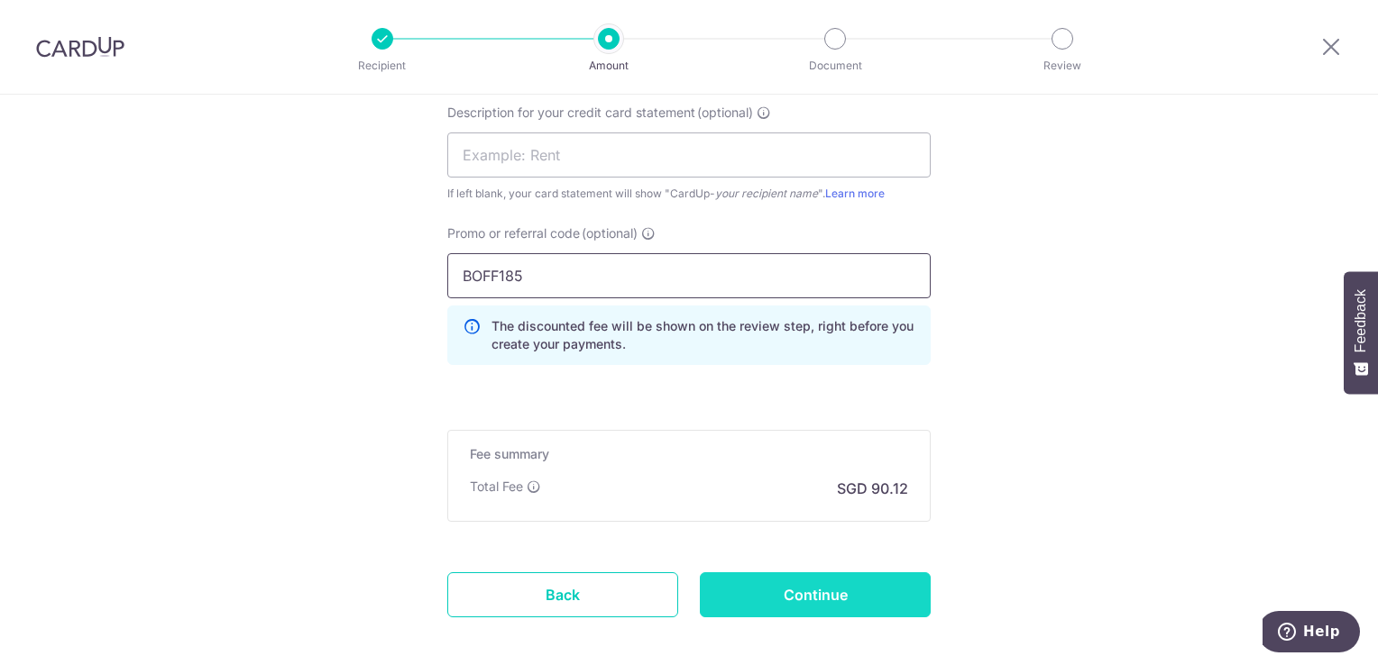
type input "BOFF185"
click at [840, 579] on input "Continue" at bounding box center [815, 595] width 231 height 45
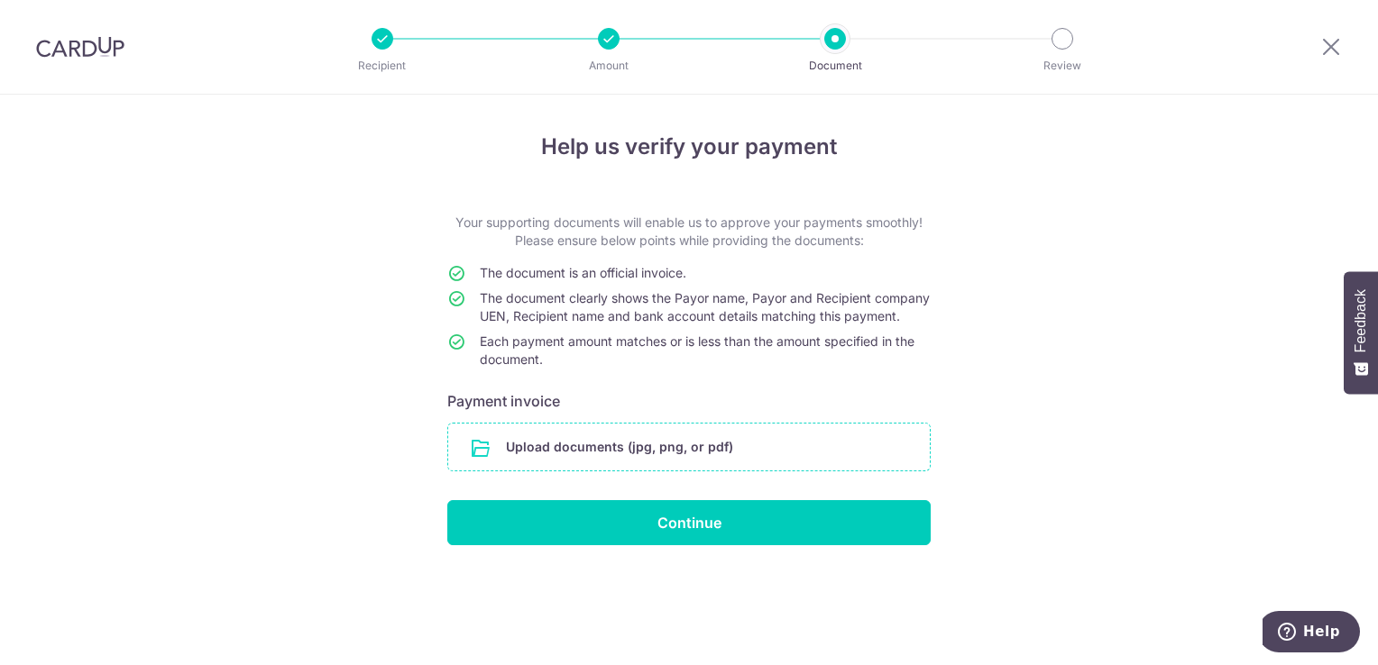
click at [591, 450] on input "file" at bounding box center [689, 447] width 482 height 47
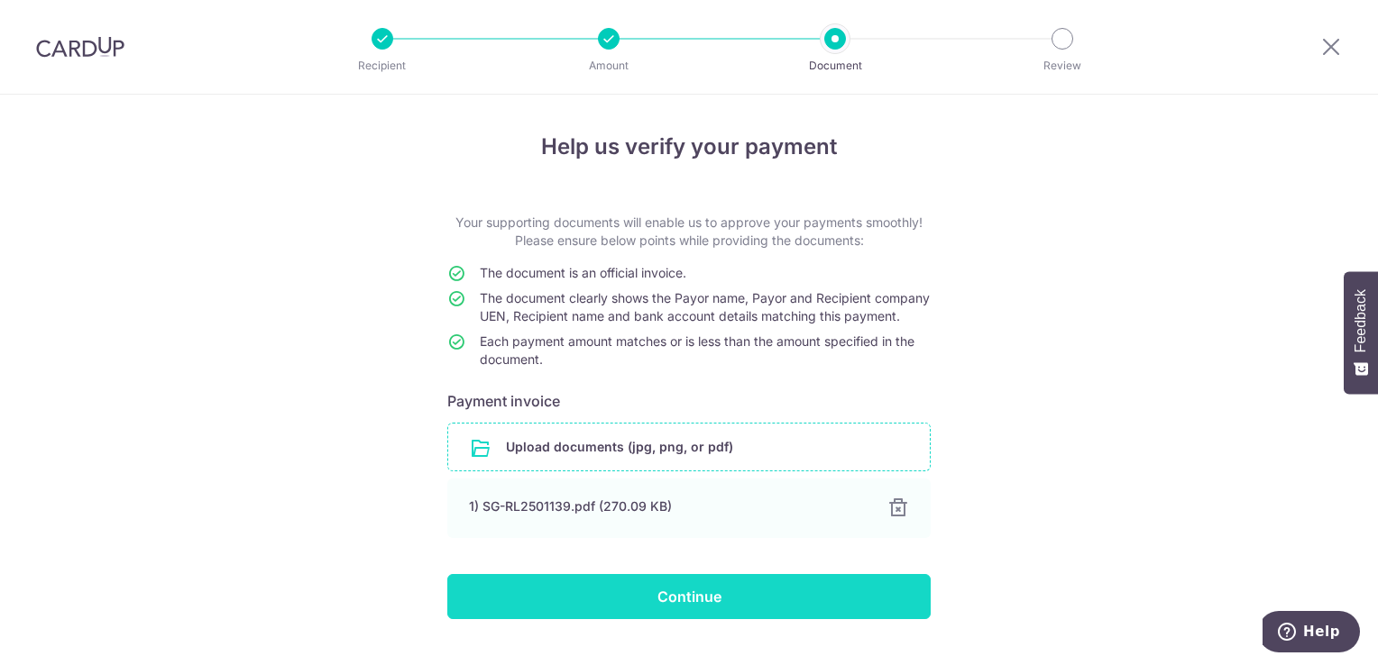
click at [646, 616] on input "Continue" at bounding box center [688, 596] width 483 height 45
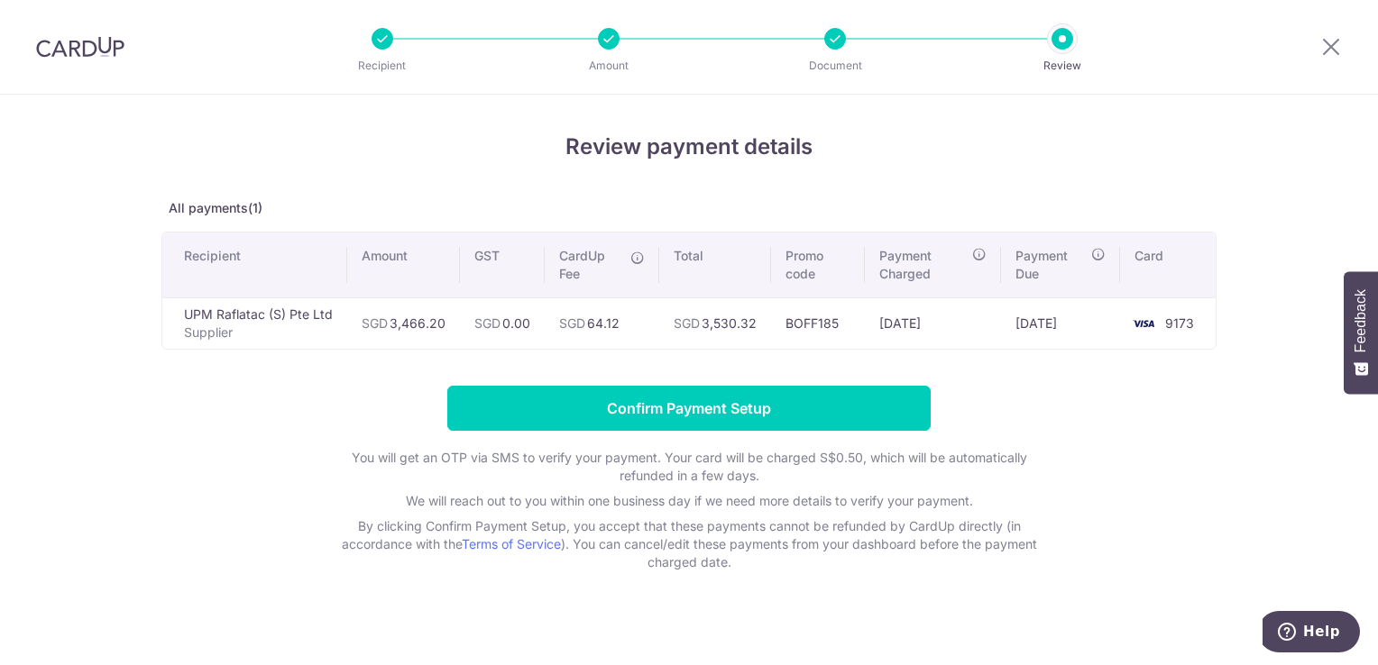
scroll to position [11, 0]
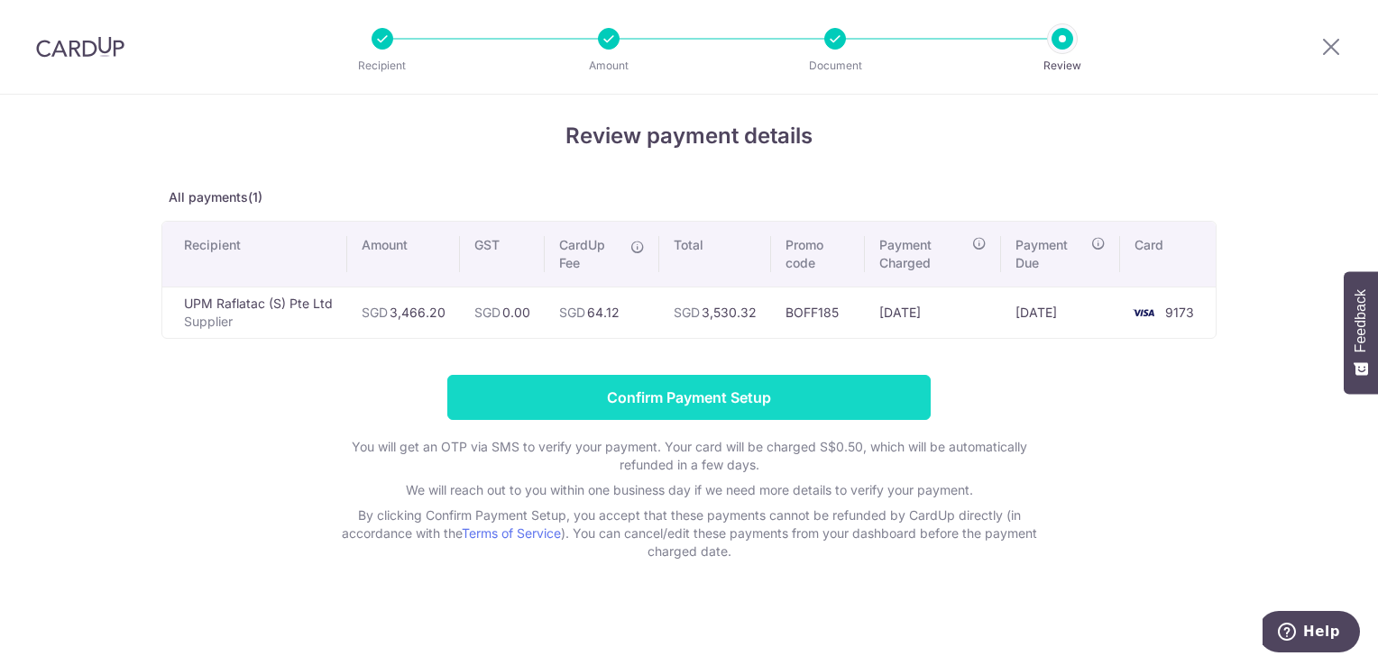
click at [678, 394] on input "Confirm Payment Setup" at bounding box center [688, 397] width 483 height 45
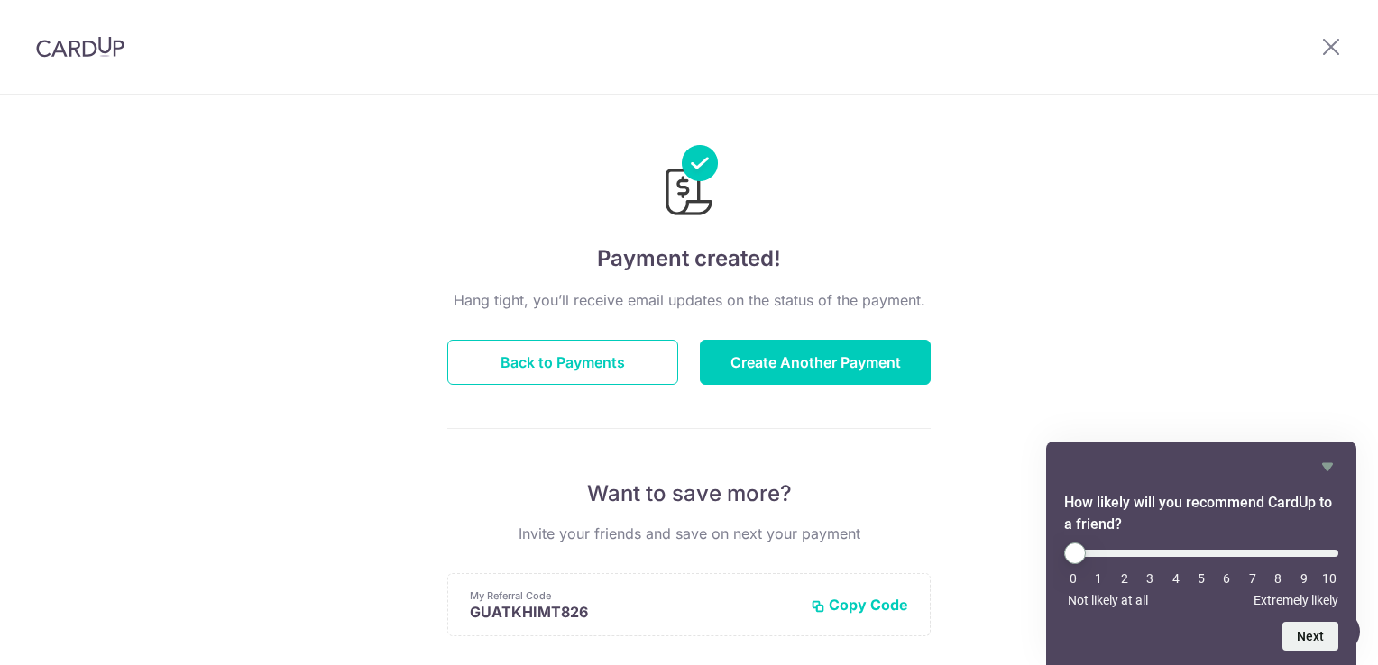
click at [1289, 241] on div "Payment created! Hang tight, you’ll receive email updates on the status of the …" at bounding box center [689, 576] width 1378 height 963
click at [568, 356] on button "Back to Payments" at bounding box center [562, 362] width 231 height 45
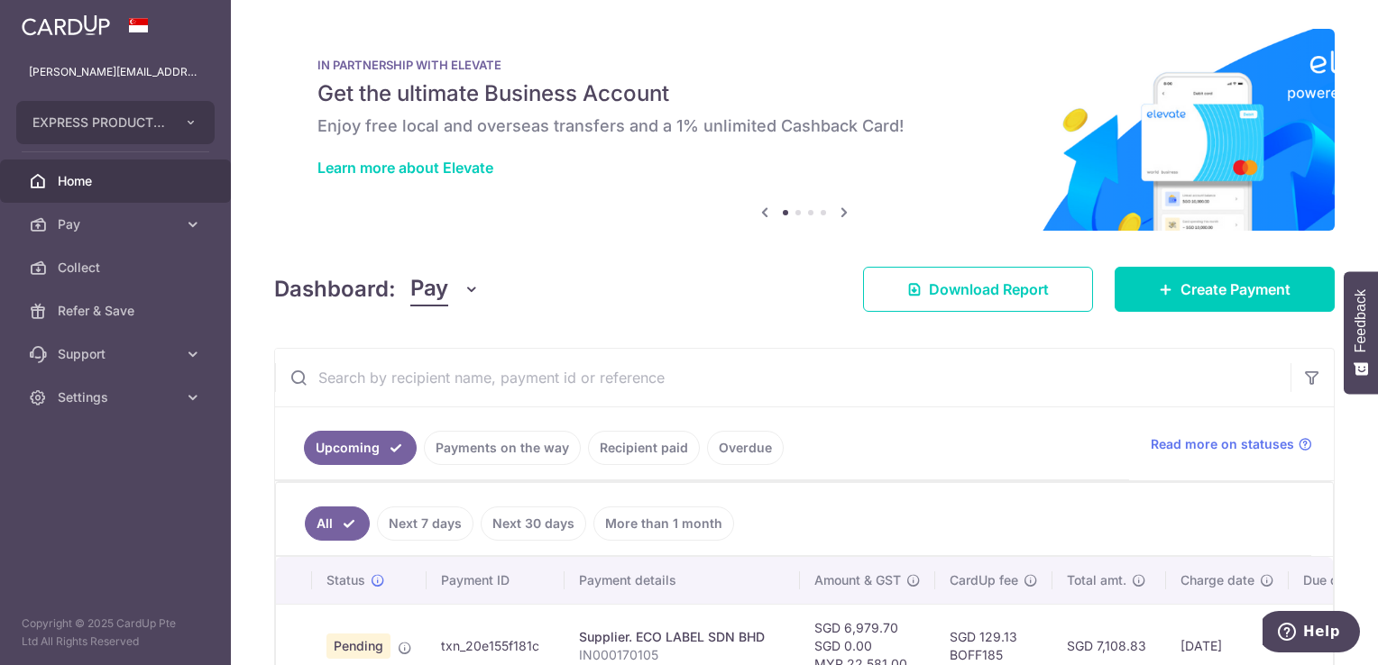
scroll to position [182, 0]
